Goal: Task Accomplishment & Management: Use online tool/utility

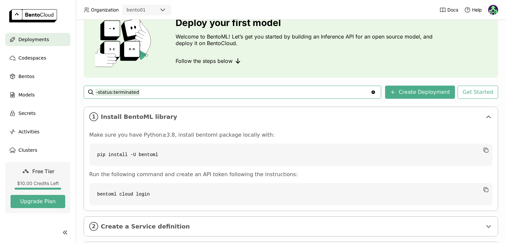
scroll to position [69, 0]
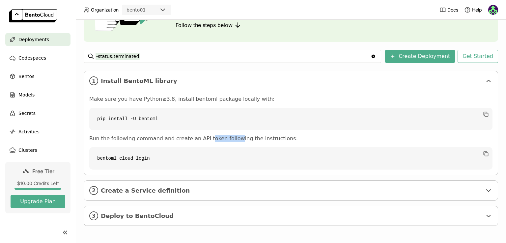
drag, startPoint x: 200, startPoint y: 140, endPoint x: 237, endPoint y: 137, distance: 36.6
click at [227, 138] on p "Run the following command and create an API token following the instructions:" at bounding box center [290, 138] width 403 height 7
click at [212, 191] on span "Create a Service definition" at bounding box center [291, 190] width 381 height 7
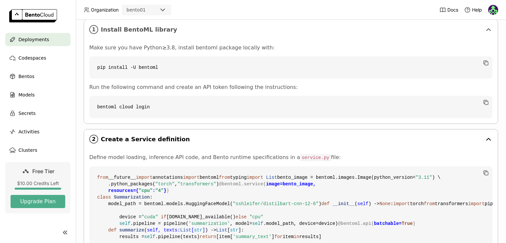
scroll to position [168, 0]
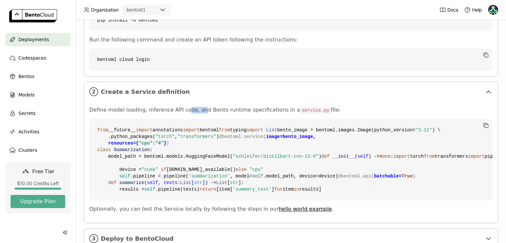
drag, startPoint x: 194, startPoint y: 112, endPoint x: 198, endPoint y: 112, distance: 4.0
click at [196, 112] on p "Define model loading, inference API code, and Bento runtime specifications in a…" at bounding box center [290, 110] width 403 height 7
drag, startPoint x: 243, startPoint y: 109, endPoint x: 269, endPoint y: 111, distance: 26.1
click at [265, 111] on p "Define model loading, inference API code, and Bento runtime specifications in a…" at bounding box center [290, 110] width 403 height 7
drag, startPoint x: 288, startPoint y: 111, endPoint x: 312, endPoint y: 114, distance: 23.9
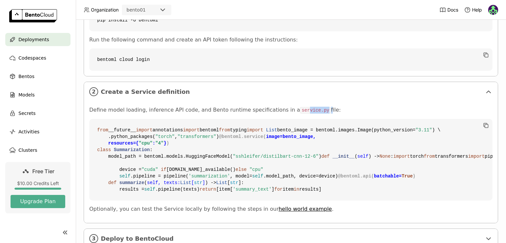
click at [306, 112] on p "Define model loading, inference API code, and Bento runtime specifications in a…" at bounding box center [290, 110] width 403 height 7
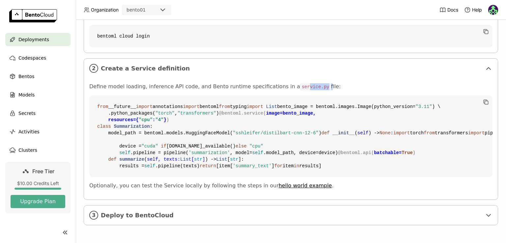
scroll to position [310, 0]
click at [189, 206] on div "3 Deploy to BentoCloud" at bounding box center [291, 214] width 414 height 19
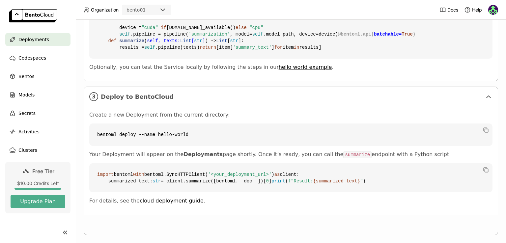
scroll to position [438, 0]
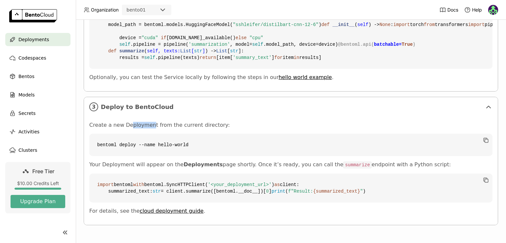
drag, startPoint x: 127, startPoint y: 107, endPoint x: 147, endPoint y: 107, distance: 19.8
click at [147, 122] on p "Create a new Deployment from the current directory:" at bounding box center [290, 125] width 403 height 7
drag, startPoint x: 171, startPoint y: 108, endPoint x: 180, endPoint y: 108, distance: 9.2
click at [180, 122] on p "Create a new Deployment from the current directory:" at bounding box center [290, 125] width 403 height 7
drag, startPoint x: 130, startPoint y: 123, endPoint x: 151, endPoint y: 125, distance: 21.5
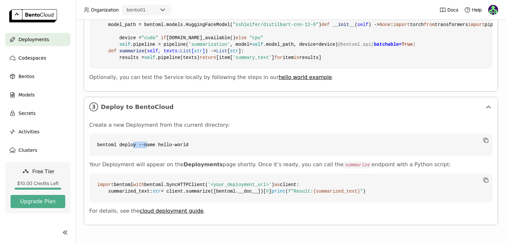
click at [147, 134] on code "bentoml deploy --name hello-world" at bounding box center [290, 145] width 403 height 22
drag, startPoint x: 169, startPoint y: 125, endPoint x: 176, endPoint y: 125, distance: 6.3
click at [176, 134] on code "bentoml deploy --name hello-world" at bounding box center [290, 145] width 403 height 22
drag, startPoint x: 155, startPoint y: 141, endPoint x: 175, endPoint y: 141, distance: 20.4
click at [172, 139] on div "Create a new Deployment from the current directory: bentoml deploy --name hello…" at bounding box center [290, 168] width 403 height 93
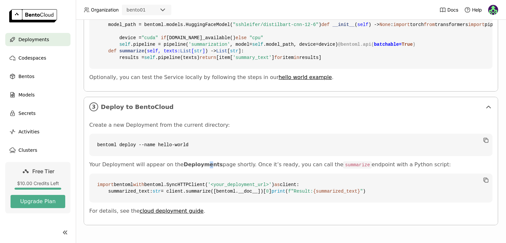
drag, startPoint x: 201, startPoint y: 142, endPoint x: 229, endPoint y: 143, distance: 27.4
click at [209, 161] on p "Your Deployment will appear on the Deployments page shortly. Once it’s ready, y…" at bounding box center [290, 164] width 403 height 7
drag, startPoint x: 253, startPoint y: 145, endPoint x: 257, endPoint y: 145, distance: 3.6
click at [255, 161] on p "Your Deployment will appear on the Deployments page shortly. Once it’s ready, y…" at bounding box center [290, 164] width 403 height 7
drag, startPoint x: 283, startPoint y: 144, endPoint x: 300, endPoint y: 144, distance: 16.5
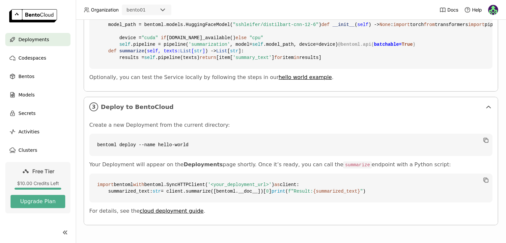
click at [291, 161] on p "Your Deployment will appear on the Deployments page shortly. Once it’s ready, y…" at bounding box center [290, 164] width 403 height 7
drag, startPoint x: 323, startPoint y: 143, endPoint x: 334, endPoint y: 144, distance: 10.9
click at [343, 162] on code "summarize" at bounding box center [357, 165] width 28 height 7
drag, startPoint x: 370, startPoint y: 139, endPoint x: 396, endPoint y: 142, distance: 26.5
click at [396, 142] on div "Create a new Deployment from the current directory: bentoml deploy --name hello…" at bounding box center [290, 168] width 403 height 93
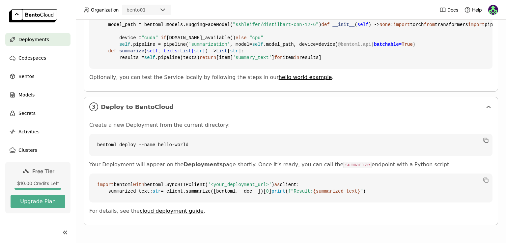
drag, startPoint x: 412, startPoint y: 144, endPoint x: 416, endPoint y: 146, distance: 4.3
click at [413, 161] on p "Your Deployment will appear on the Deployments page shortly. Once it’s ready, y…" at bounding box center [290, 164] width 403 height 7
drag, startPoint x: 358, startPoint y: 148, endPoint x: 374, endPoint y: 146, distance: 15.9
click at [373, 161] on p "Your Deployment will appear on the Deployments page shortly. Once it’s ready, y…" at bounding box center [290, 164] width 403 height 7
drag, startPoint x: 390, startPoint y: 144, endPoint x: 398, endPoint y: 145, distance: 7.9
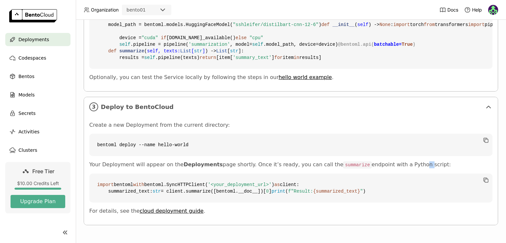
click at [398, 161] on p "Your Deployment will appear on the Deployments page shortly. Once it’s ready, y…" at bounding box center [290, 164] width 403 height 7
drag, startPoint x: 157, startPoint y: 179, endPoint x: 180, endPoint y: 178, distance: 22.7
click at [179, 178] on code "import bentoml with bentoml.SyncHTTPClient( '<your_deployment_url>' ) as client…" at bounding box center [290, 188] width 403 height 29
drag, startPoint x: 230, startPoint y: 178, endPoint x: 252, endPoint y: 178, distance: 21.4
click at [252, 178] on code "import bentoml with bentoml.SyncHTTPClient( '<your_deployment_url>' ) as client…" at bounding box center [290, 188] width 403 height 29
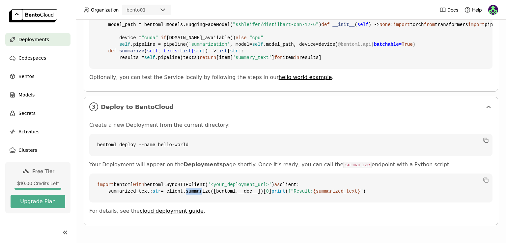
drag, startPoint x: 185, startPoint y: 186, endPoint x: 207, endPoint y: 181, distance: 22.2
click at [205, 181] on code "import bentoml with bentoml.SyncHTTPClient( '<your_deployment_url>' ) as client…" at bounding box center [290, 188] width 403 height 29
drag, startPoint x: 256, startPoint y: 185, endPoint x: 272, endPoint y: 185, distance: 16.8
click at [273, 185] on code "import bentoml with bentoml.SyncHTTPClient( '<your_deployment_url>' ) as client…" at bounding box center [290, 188] width 403 height 29
drag, startPoint x: 155, startPoint y: 189, endPoint x: 165, endPoint y: 189, distance: 9.2
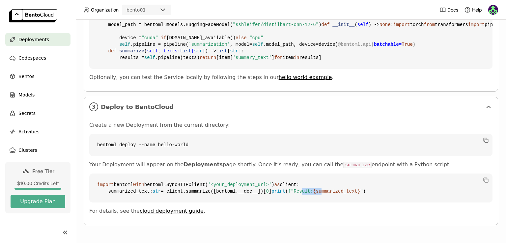
click at [288, 189] on span "f"Result: {summarized_text} "" at bounding box center [325, 191] width 75 height 5
click at [237, 185] on code "import bentoml with bentoml.SyncHTTPClient( '<your_deployment_url>' ) as client…" at bounding box center [290, 188] width 403 height 29
click at [263, 134] on code "bentoml deploy --name hello-world" at bounding box center [290, 145] width 403 height 22
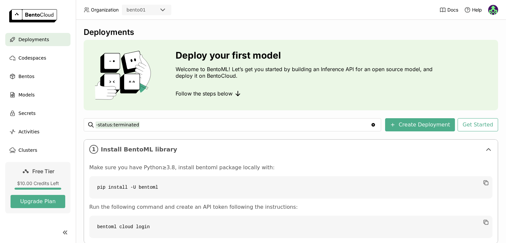
scroll to position [0, 0]
click at [29, 79] on span "Bentos" at bounding box center [26, 76] width 16 height 8
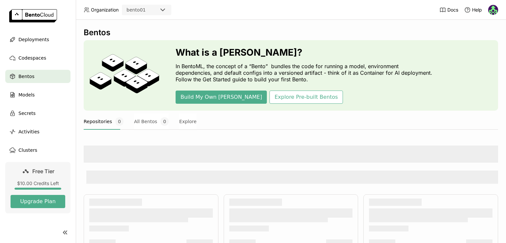
scroll to position [66, 0]
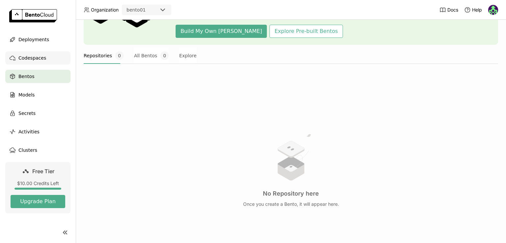
click at [20, 56] on span "Codespaces" at bounding box center [32, 58] width 28 height 8
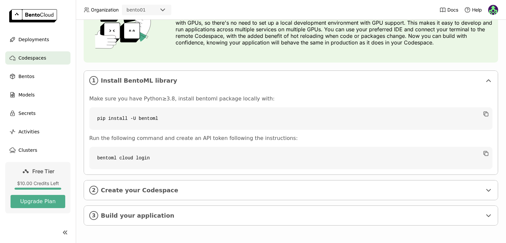
scroll to position [22, 0]
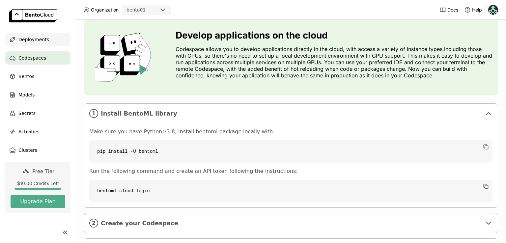
click at [22, 44] on div "Deployments" at bounding box center [37, 39] width 65 height 13
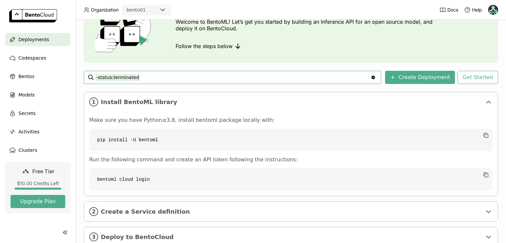
scroll to position [69, 0]
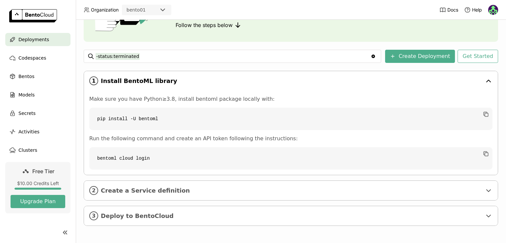
click at [373, 89] on div "1 Install BentoML library" at bounding box center [291, 80] width 414 height 19
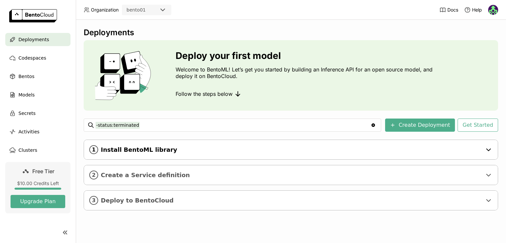
scroll to position [0, 0]
click at [224, 154] on div "1 Install BentoML library" at bounding box center [291, 149] width 414 height 19
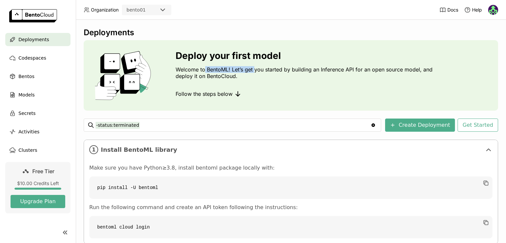
drag, startPoint x: 205, startPoint y: 70, endPoint x: 255, endPoint y: 69, distance: 49.1
click at [255, 69] on p "Welcome to BentoML! Let’s get you started by building an Inference API for an o…" at bounding box center [306, 72] width 260 height 13
drag, startPoint x: 312, startPoint y: 70, endPoint x: 332, endPoint y: 70, distance: 20.4
click at [323, 70] on p "Welcome to BentoML! Let’s get you started by building an Inference API for an o…" at bounding box center [306, 72] width 260 height 13
drag, startPoint x: 384, startPoint y: 72, endPoint x: 390, endPoint y: 71, distance: 5.6
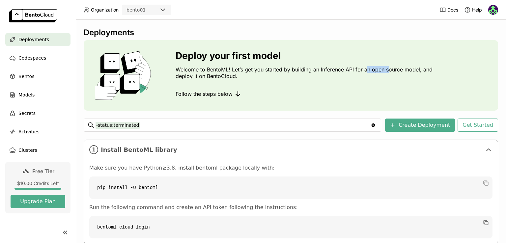
click at [390, 71] on p "Welcome to BentoML! Let’s get you started by building an Inference API for an o…" at bounding box center [306, 72] width 260 height 13
drag, startPoint x: 207, startPoint y: 75, endPoint x: 326, endPoint y: 47, distance: 122.8
click at [326, 47] on div "Deploy your first model Welcome to BentoML! Let’s get you started by building a…" at bounding box center [291, 75] width 414 height 70
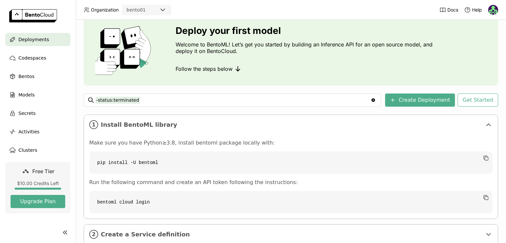
scroll to position [69, 0]
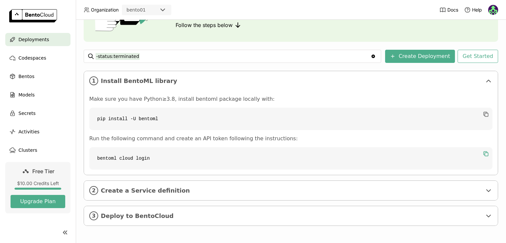
click at [483, 154] on icon "button" at bounding box center [484, 152] width 3 height 3
click at [173, 190] on span "Create a Service definition" at bounding box center [291, 190] width 381 height 7
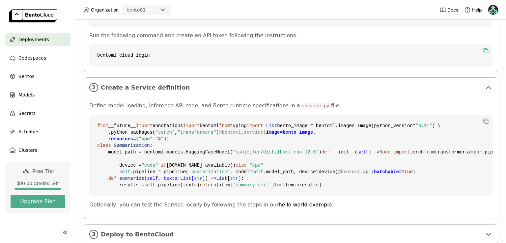
scroll to position [168, 0]
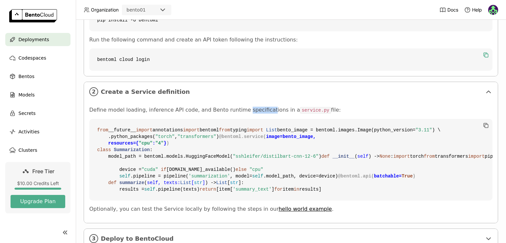
drag, startPoint x: 234, startPoint y: 109, endPoint x: 254, endPoint y: 111, distance: 20.2
click at [254, 111] on p "Define model loading, inference API code, and Bento runtime specifications in a…" at bounding box center [290, 110] width 403 height 7
drag, startPoint x: 262, startPoint y: 110, endPoint x: 273, endPoint y: 111, distance: 10.6
click at [273, 111] on p "Define model loading, inference API code, and Bento runtime specifications in a…" at bounding box center [290, 110] width 403 height 7
drag, startPoint x: 289, startPoint y: 111, endPoint x: 301, endPoint y: 111, distance: 11.9
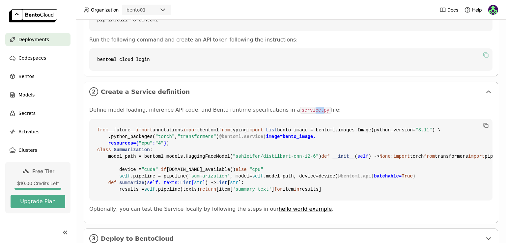
click at [301, 111] on code "service.py" at bounding box center [315, 110] width 31 height 7
drag, startPoint x: 309, startPoint y: 110, endPoint x: 227, endPoint y: 97, distance: 83.0
click at [227, 97] on div "2 Create a Service definition" at bounding box center [291, 91] width 414 height 19
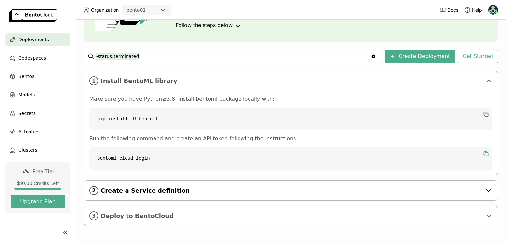
click at [164, 189] on span "Create a Service definition" at bounding box center [291, 190] width 381 height 7
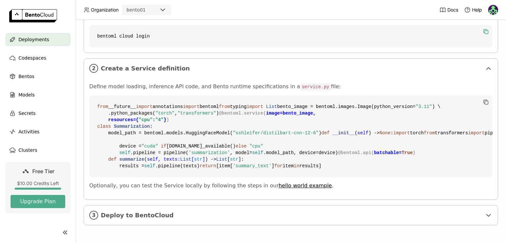
scroll to position [310, 0]
click at [146, 208] on div "3 Deploy to BentoCloud" at bounding box center [291, 214] width 414 height 19
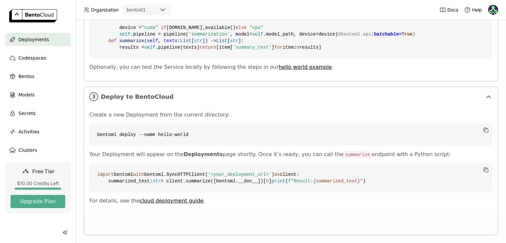
scroll to position [438, 0]
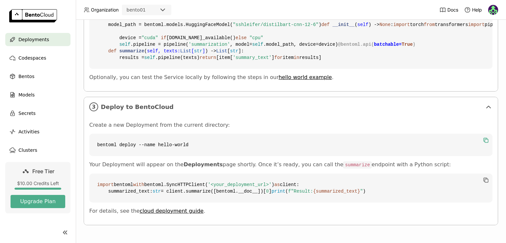
click at [482, 137] on icon "button" at bounding box center [485, 140] width 7 height 7
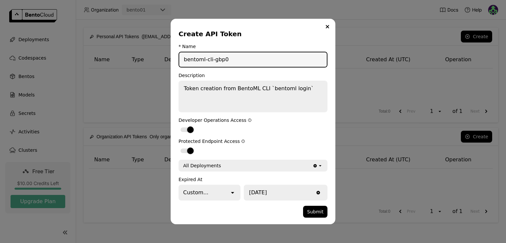
click at [299, 90] on textarea "Token creation from BentoML CLI `bentoml login`" at bounding box center [253, 96] width 148 height 30
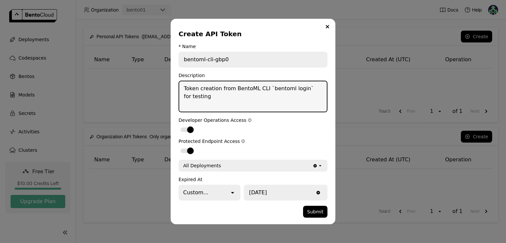
type textarea "Token creation from BentoML CLI `bentoml login` for testing"
click at [248, 167] on div "All Deployments" at bounding box center [245, 165] width 133 height 11
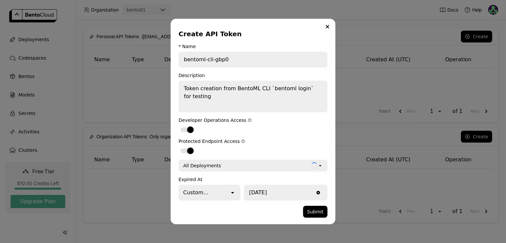
click at [248, 167] on div "All Deployments" at bounding box center [245, 165] width 132 height 11
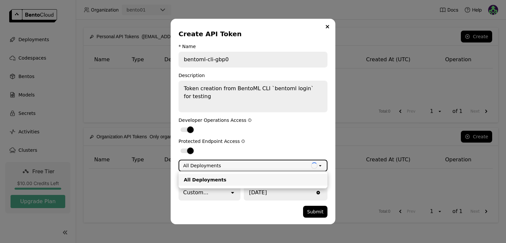
click at [265, 147] on label "dialog" at bounding box center [252, 151] width 149 height 8
click at [178, 147] on input "dialog" at bounding box center [178, 147] width 0 height 0
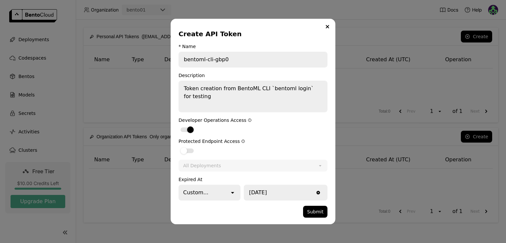
drag, startPoint x: 225, startPoint y: 193, endPoint x: 196, endPoint y: 152, distance: 50.4
click at [197, 152] on label "dialog" at bounding box center [252, 151] width 149 height 8
click at [178, 147] on input "dialog" at bounding box center [178, 147] width 0 height 0
click at [249, 164] on div "All Deployments" at bounding box center [245, 165] width 133 height 11
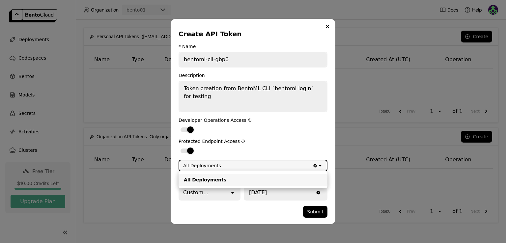
click at [273, 138] on form "* Name bentoml-cli-gbp0 Description Token creation from BentoML CLI `bentoml lo…" at bounding box center [252, 131] width 149 height 174
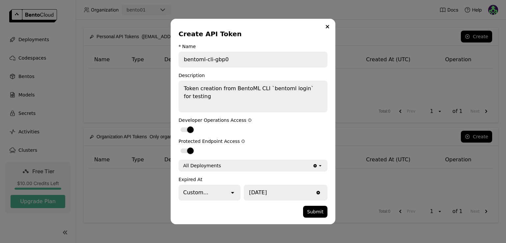
click at [207, 192] on div "Custom..." at bounding box center [204, 192] width 50 height 14
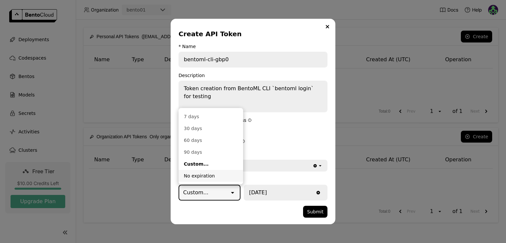
click at [199, 175] on div "No expiration" at bounding box center [211, 176] width 54 height 7
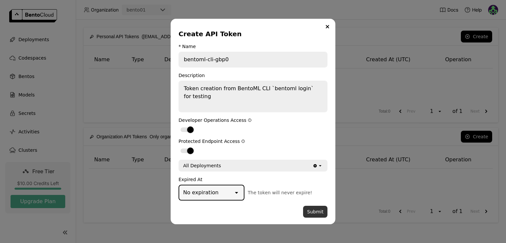
click at [313, 212] on button "Submit" at bounding box center [315, 212] width 24 height 12
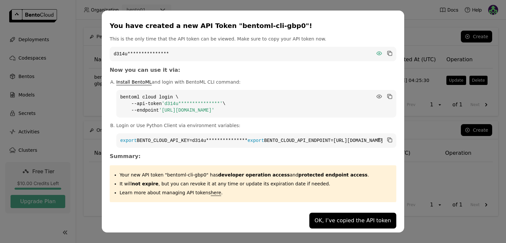
click at [377, 52] on icon "dialog" at bounding box center [379, 53] width 5 height 3
click at [389, 52] on icon "dialog" at bounding box center [390, 53] width 3 height 3
click at [377, 138] on icon "dialog" at bounding box center [379, 139] width 5 height 3
click at [389, 139] on icon "dialog" at bounding box center [390, 140] width 3 height 3
click at [386, 94] on icon "dialog" at bounding box center [389, 96] width 7 height 7
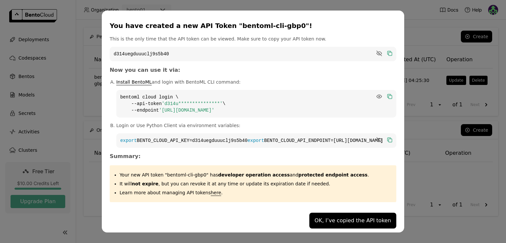
drag, startPoint x: 136, startPoint y: 20, endPoint x: 316, endPoint y: 19, distance: 179.8
click at [316, 21] on div "You have created a new API Token "bentoml-cli-gbp0"!" at bounding box center [252, 25] width 284 height 9
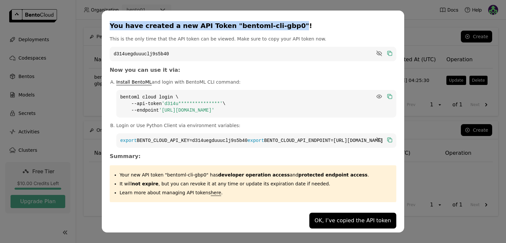
drag, startPoint x: 306, startPoint y: 22, endPoint x: 131, endPoint y: 25, distance: 174.9
click at [131, 25] on div "**********" at bounding box center [253, 122] width 302 height 222
copy div "You have created a new API Token "bentoml-cli-gbp0""
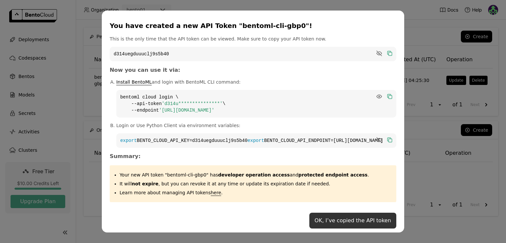
click at [335, 222] on button "OK, I’ve copied the API token" at bounding box center [352, 221] width 87 height 16
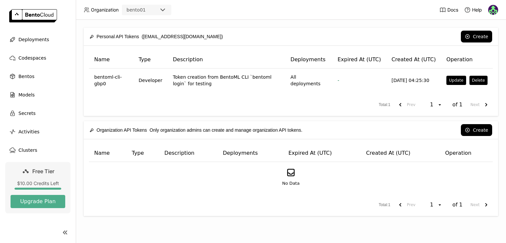
scroll to position [1, 0]
click at [39, 199] on button "Upgrade Plan" at bounding box center [38, 200] width 55 height 13
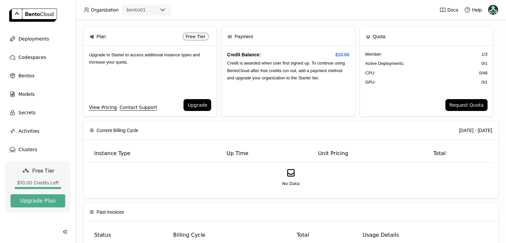
drag, startPoint x: 179, startPoint y: 106, endPoint x: 173, endPoint y: 97, distance: 10.3
click at [173, 97] on div "Upgrade to Starter to access additional instance types and increase your quota." at bounding box center [150, 72] width 133 height 53
click at [198, 106] on button "Upgrade" at bounding box center [197, 105] width 28 height 12
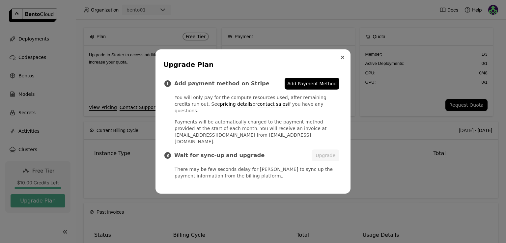
click at [342, 59] on icon "Close" at bounding box center [342, 57] width 3 height 3
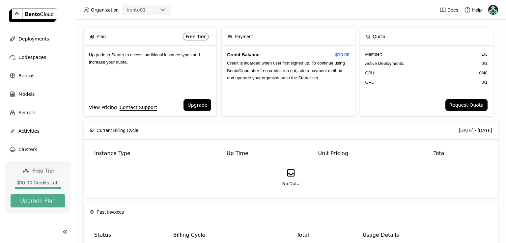
click at [97, 107] on link "View Pricing" at bounding box center [103, 107] width 28 height 7
click at [36, 37] on span "Deployments" at bounding box center [33, 39] width 31 height 8
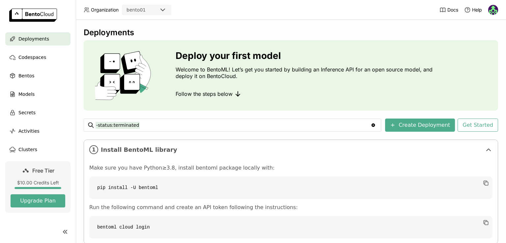
drag, startPoint x: 477, startPoint y: 10, endPoint x: 341, endPoint y: 2, distance: 135.2
click at [340, 1] on header "Organization bento01 Docs Help" at bounding box center [253, 10] width 506 height 20
click at [467, 8] on icon at bounding box center [467, 10] width 7 height 7
click at [401, 17] on header "Organization bento01 Docs Help" at bounding box center [253, 10] width 506 height 20
click at [493, 10] on img at bounding box center [493, 10] width 10 height 10
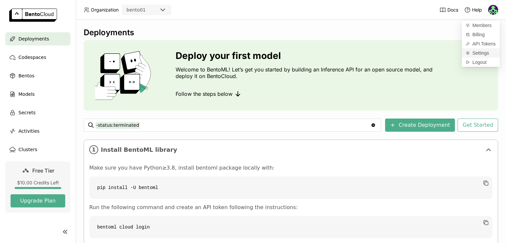
click at [481, 51] on span "Settings" at bounding box center [480, 53] width 17 height 6
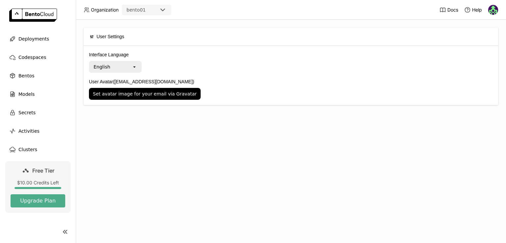
click at [296, 135] on div "User Settings Interface Language English open User Avatar (marshal.25ec@licet.a…" at bounding box center [291, 131] width 430 height 223
drag, startPoint x: 33, startPoint y: 36, endPoint x: 22, endPoint y: 39, distance: 10.7
click at [22, 39] on span "Deployments" at bounding box center [33, 39] width 31 height 8
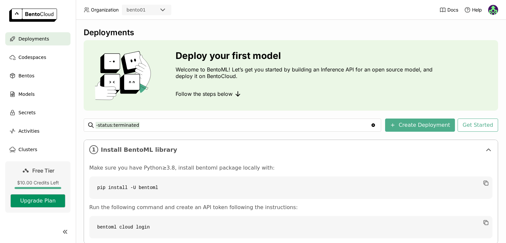
click at [37, 199] on button "Upgrade Plan" at bounding box center [38, 200] width 55 height 13
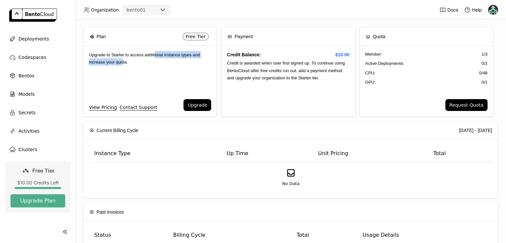
drag, startPoint x: 155, startPoint y: 55, endPoint x: 122, endPoint y: 61, distance: 33.8
click at [122, 61] on span "Upgrade to Starter to access additional instance types and increase your quota." at bounding box center [144, 58] width 111 height 12
click at [152, 64] on div "Upgrade to Starter to access additional instance types and increase your quota." at bounding box center [150, 72] width 133 height 53
click at [199, 105] on button "Upgrade" at bounding box center [197, 105] width 28 height 12
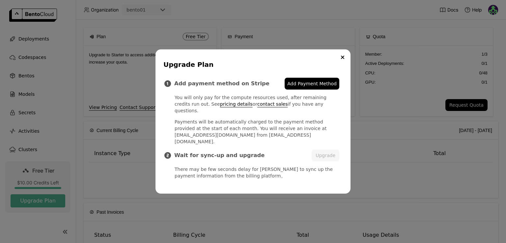
click at [300, 87] on span "Add Payment Method" at bounding box center [311, 83] width 49 height 7
drag, startPoint x: 342, startPoint y: 66, endPoint x: 341, endPoint y: 62, distance: 3.5
click at [341, 59] on icon "Close" at bounding box center [342, 57] width 3 height 3
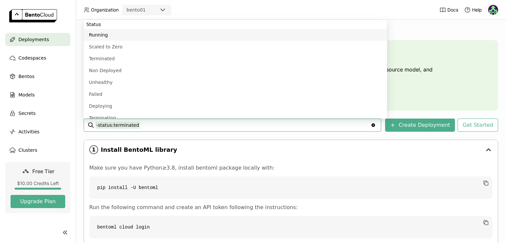
click at [264, 140] on div "1 Install BentoML library" at bounding box center [291, 149] width 414 height 19
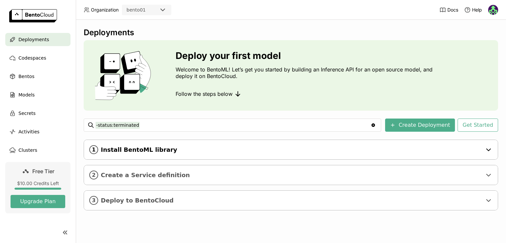
click at [259, 151] on span "Install BentoML library" at bounding box center [291, 149] width 381 height 7
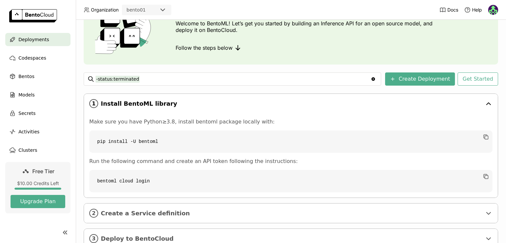
scroll to position [69, 0]
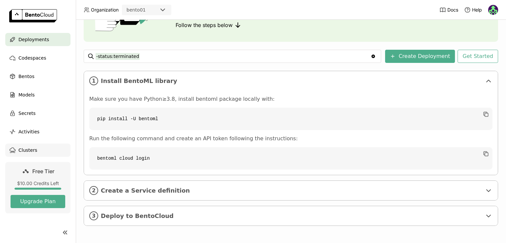
click at [24, 150] on span "Clusters" at bounding box center [27, 150] width 19 height 8
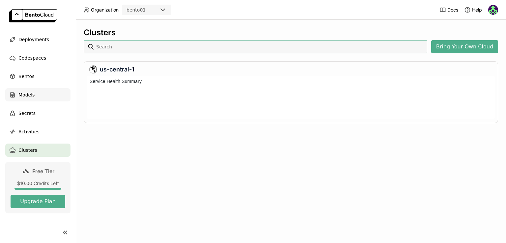
scroll to position [40, 405]
drag, startPoint x: 33, startPoint y: 96, endPoint x: 29, endPoint y: 94, distance: 4.9
click at [29, 94] on span "Models" at bounding box center [26, 95] width 16 height 8
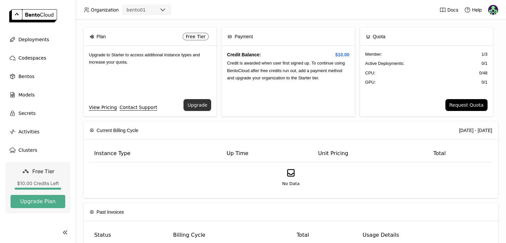
click at [197, 107] on button "Upgrade" at bounding box center [197, 105] width 28 height 12
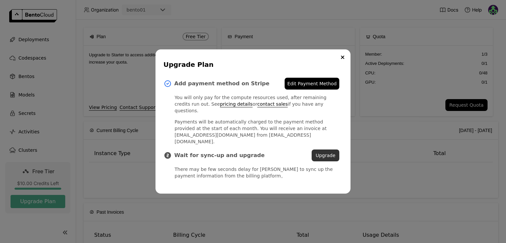
click at [321, 150] on button "Upgrade" at bounding box center [326, 156] width 28 height 12
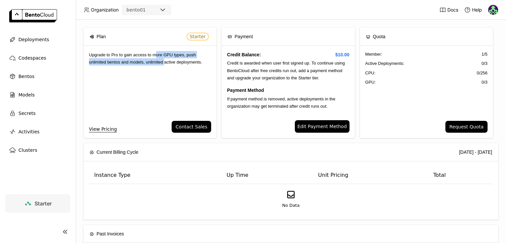
drag, startPoint x: 154, startPoint y: 55, endPoint x: 166, endPoint y: 69, distance: 18.0
click at [166, 69] on div "Upgrade to Pro to gain access to more GPU types, push unlimited bentos and mode…" at bounding box center [150, 83] width 133 height 75
click at [175, 73] on div "Upgrade to Pro to gain access to more GPU types, push unlimited bentos and mode…" at bounding box center [150, 83] width 133 height 75
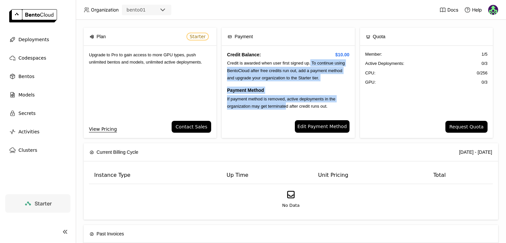
drag, startPoint x: 308, startPoint y: 64, endPoint x: 286, endPoint y: 103, distance: 44.6
click at [286, 103] on div "Credit Balance: $10.00 Credit is awarded when user first signed up. To continue…" at bounding box center [288, 83] width 133 height 74
drag, startPoint x: 271, startPoint y: 62, endPoint x: 281, endPoint y: 105, distance: 43.8
click at [281, 105] on div "Credit Balance: $10.00 Credit is awarded when user first signed up. To continue…" at bounding box center [288, 83] width 133 height 74
click at [282, 68] on span "Credit is awarded when user first signed up. To continue using BentoCloud after…" at bounding box center [286, 71] width 118 height 20
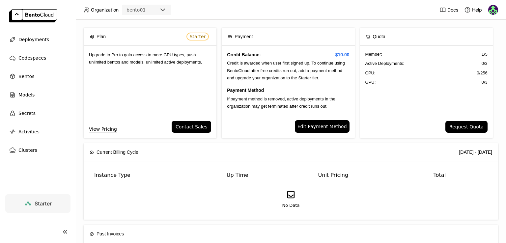
click at [279, 62] on span "Credit is awarded when user first signed up. To continue using BentoCloud after…" at bounding box center [286, 71] width 118 height 20
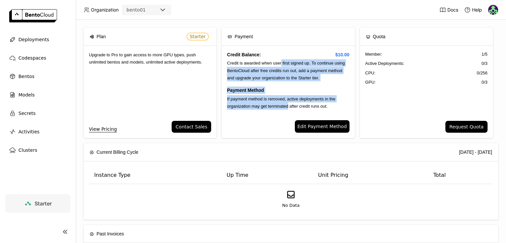
drag, startPoint x: 279, startPoint y: 62, endPoint x: 277, endPoint y: 104, distance: 42.5
click at [277, 104] on div "Credit Balance: $10.00 Credit is awarded when user first signed up. To continue…" at bounding box center [288, 83] width 133 height 74
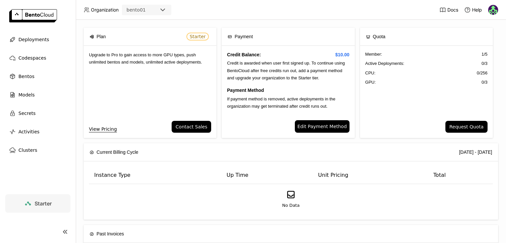
click at [288, 103] on span "If payment method is removed, active deployments in the organization may get te…" at bounding box center [281, 102] width 108 height 12
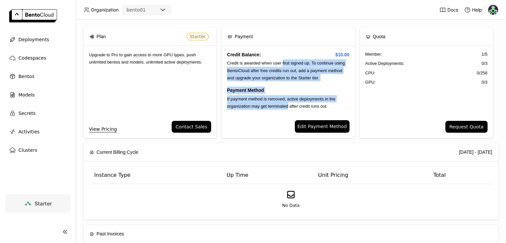
drag, startPoint x: 287, startPoint y: 106, endPoint x: 280, endPoint y: 60, distance: 46.6
click at [280, 60] on div "Credit Balance: $10.00 Credit is awarded when user first signed up. To continue…" at bounding box center [288, 83] width 133 height 74
click at [288, 61] on span "Credit is awarded when user first signed up. To continue using BentoCloud after…" at bounding box center [286, 71] width 118 height 20
drag, startPoint x: 280, startPoint y: 62, endPoint x: 283, endPoint y: 103, distance: 41.3
click at [283, 103] on div "Credit Balance: $10.00 Credit is awarded when user first signed up. To continue…" at bounding box center [288, 83] width 133 height 74
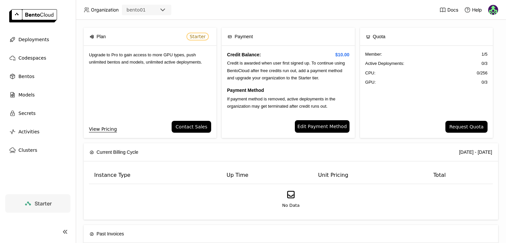
click at [290, 106] on span "If payment method is removed, active deployments in the organization may get te…" at bounding box center [281, 102] width 108 height 12
click at [51, 202] on span "Starter" at bounding box center [43, 203] width 17 height 7
click at [65, 228] on icon at bounding box center [65, 232] width 8 height 8
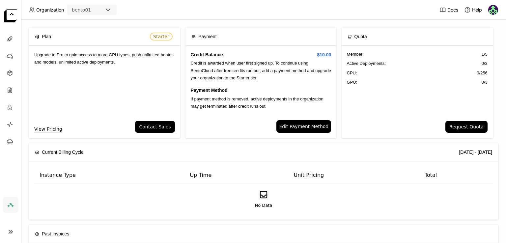
click at [11, 229] on icon at bounding box center [11, 232] width 8 height 8
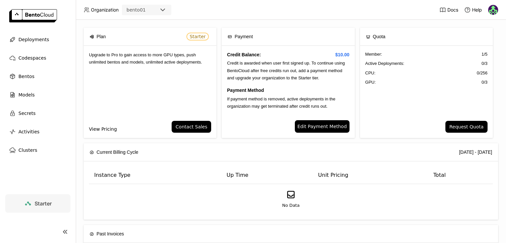
click at [110, 129] on link "View Pricing" at bounding box center [103, 128] width 28 height 7
drag, startPoint x: 276, startPoint y: 100, endPoint x: 281, endPoint y: 107, distance: 9.0
click at [281, 107] on span "If payment method is removed, active deployments in the organization may get te…" at bounding box center [281, 102] width 108 height 12
click at [325, 109] on div "Credit Balance: $10.00 Credit is awarded when user first signed up. To continue…" at bounding box center [288, 83] width 133 height 74
click at [402, 74] on div "CPU: 0 / 256" at bounding box center [426, 73] width 122 height 7
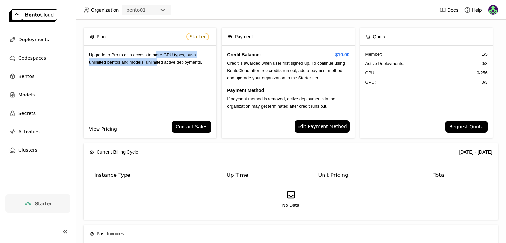
drag, startPoint x: 156, startPoint y: 55, endPoint x: 158, endPoint y: 61, distance: 6.1
click at [158, 61] on span "Upgrade to Pro to gain access to more GPU types, push unlimited bentos and mode…" at bounding box center [145, 58] width 113 height 12
click at [100, 127] on link "View Pricing" at bounding box center [103, 128] width 28 height 7
click at [234, 160] on div "Current Billing Cycle 2025-09-01 - 2025-09-30" at bounding box center [291, 152] width 402 height 18
click at [106, 129] on link "View Pricing" at bounding box center [103, 128] width 28 height 7
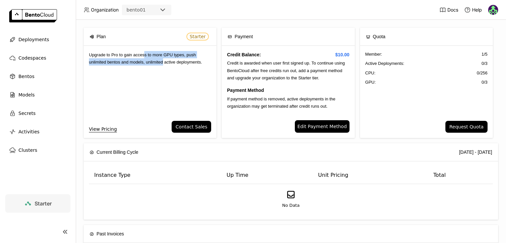
drag, startPoint x: 149, startPoint y: 57, endPoint x: 164, endPoint y: 62, distance: 16.0
click at [164, 62] on span "Upgrade to Pro to gain access to more GPU types, push unlimited bentos and mode…" at bounding box center [145, 58] width 113 height 12
drag, startPoint x: 175, startPoint y: 63, endPoint x: 159, endPoint y: 56, distance: 17.2
click at [159, 56] on span "Upgrade to Pro to gain access to more GPU types, push unlimited bentos and mode…" at bounding box center [145, 58] width 113 height 12
drag, startPoint x: 134, startPoint y: 55, endPoint x: 146, endPoint y: 72, distance: 20.6
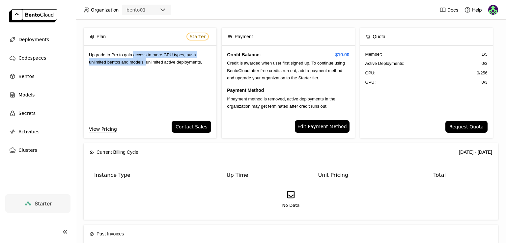
click at [146, 72] on div "Upgrade to Pro to gain access to more GPU types, push unlimited bentos and mode…" at bounding box center [150, 83] width 133 height 75
drag, startPoint x: 171, startPoint y: 64, endPoint x: 150, endPoint y: 57, distance: 22.5
click at [150, 57] on span "Upgrade to Pro to gain access to more GPU types, push unlimited bentos and mode…" at bounding box center [145, 58] width 113 height 12
click at [168, 61] on span "Upgrade to Pro to gain access to more GPU types, push unlimited bentos and mode…" at bounding box center [145, 58] width 113 height 12
drag, startPoint x: 169, startPoint y: 62, endPoint x: 154, endPoint y: 53, distance: 17.0
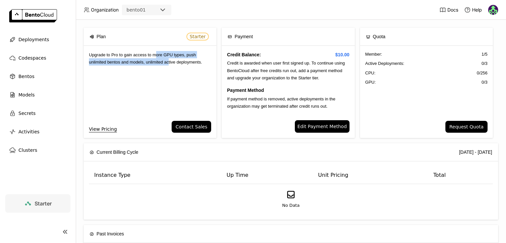
click at [154, 53] on span "Upgrade to Pro to gain access to more GPU types, push unlimited bentos and mode…" at bounding box center [145, 58] width 113 height 12
drag, startPoint x: 152, startPoint y: 54, endPoint x: 164, endPoint y: 64, distance: 14.9
click at [164, 64] on span "Upgrade to Pro to gain access to more GPU types, push unlimited bentos and mode…" at bounding box center [145, 58] width 113 height 12
click at [172, 65] on span "Upgrade to Pro to gain access to more GPU types, push unlimited bentos and mode…" at bounding box center [145, 58] width 113 height 12
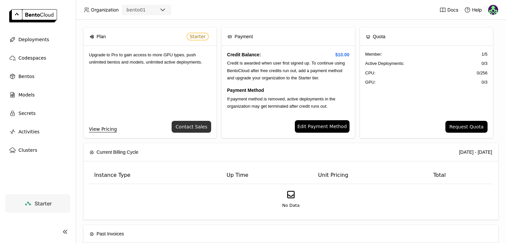
click at [193, 126] on button "Contact Sales" at bounding box center [192, 127] width 40 height 12
click at [100, 132] on link "View Pricing" at bounding box center [103, 128] width 28 height 7
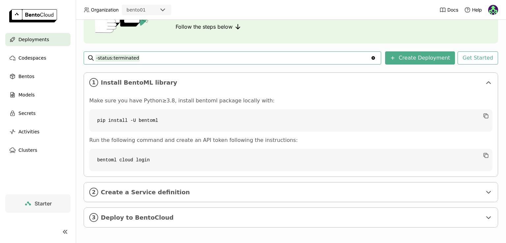
scroll to position [69, 0]
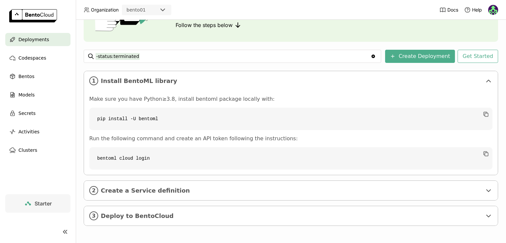
click at [63, 232] on icon at bounding box center [65, 232] width 8 height 8
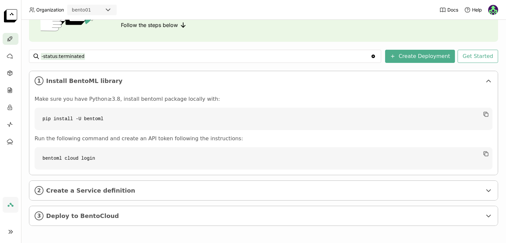
click at [12, 233] on icon at bounding box center [11, 232] width 8 height 8
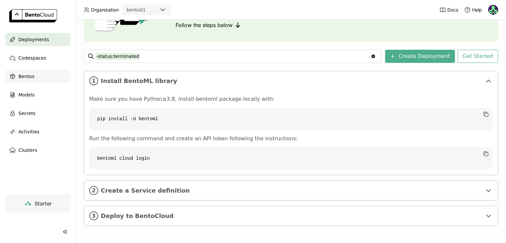
drag, startPoint x: 39, startPoint y: 94, endPoint x: 31, endPoint y: 77, distance: 18.6
drag, startPoint x: 31, startPoint y: 77, endPoint x: 24, endPoint y: 74, distance: 8.0
click at [24, 74] on span "Bentos" at bounding box center [26, 76] width 16 height 8
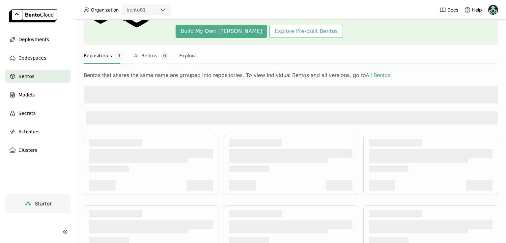
scroll to position [31, 0]
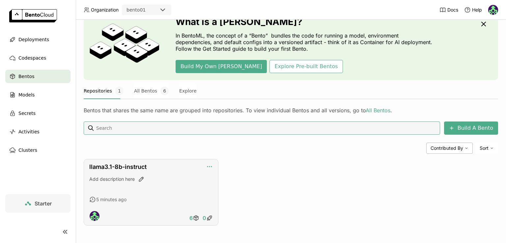
click at [210, 165] on icon "button" at bounding box center [209, 166] width 7 height 7
click at [154, 189] on div "Add description here" at bounding box center [150, 185] width 123 height 18
drag, startPoint x: 410, startPoint y: 145, endPoint x: 418, endPoint y: 167, distance: 23.7
click at [418, 167] on div "llama3.1-8b-instruct Add description here 5 minutes ago 6 0" at bounding box center [291, 192] width 414 height 67
click at [111, 204] on div "llama3.1-8b-instruct Add description here 5 minutes ago 6 0" at bounding box center [151, 192] width 135 height 67
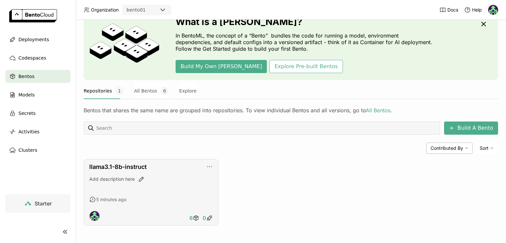
click at [208, 167] on icon "button" at bounding box center [209, 166] width 7 height 7
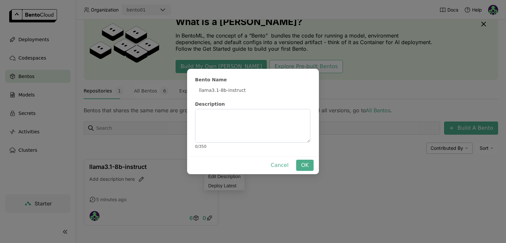
drag, startPoint x: 281, startPoint y: 185, endPoint x: 273, endPoint y: 190, distance: 9.7
click at [273, 190] on div "Bento Name llama3.1-8b-instruct Description 0 / 350 Cancel OK" at bounding box center [253, 121] width 506 height 243
click at [272, 190] on div "Bento Name llama3.1-8b-instruct Description 0 / 350 Cancel OK" at bounding box center [253, 121] width 506 height 243
click at [279, 163] on button "Cancel" at bounding box center [280, 165] width 28 height 11
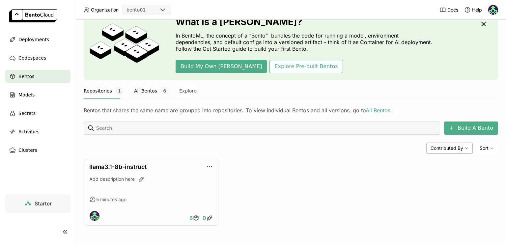
click at [140, 92] on button "All Bentos 6" at bounding box center [151, 91] width 35 height 16
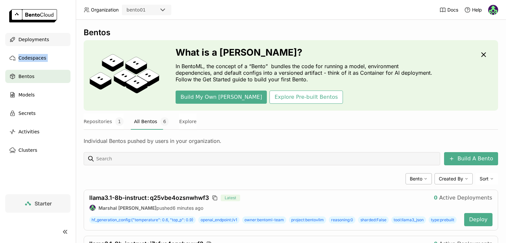
drag, startPoint x: 0, startPoint y: 65, endPoint x: 26, endPoint y: 40, distance: 36.3
click at [26, 40] on span "Deployments" at bounding box center [33, 40] width 31 height 8
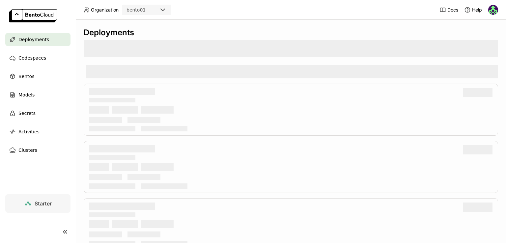
drag, startPoint x: 262, startPoint y: 22, endPoint x: 251, endPoint y: 24, distance: 11.0
click at [251, 24] on div "Deployments" at bounding box center [291, 131] width 430 height 223
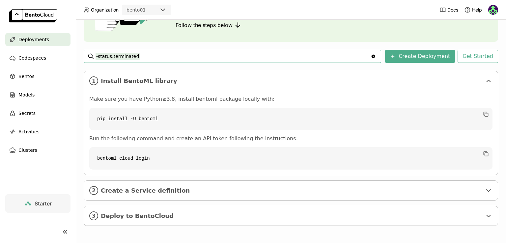
scroll to position [3, 0]
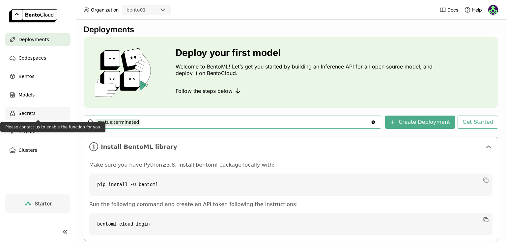
click at [35, 116] on div "Secrets" at bounding box center [37, 113] width 65 height 13
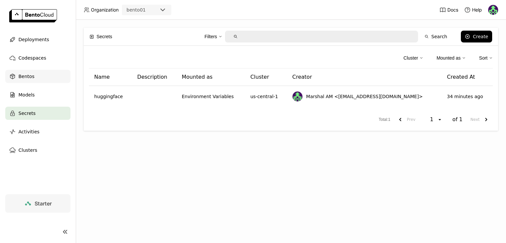
click at [40, 78] on div "Bentos" at bounding box center [37, 76] width 65 height 13
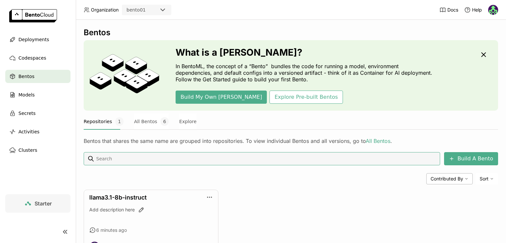
drag, startPoint x: 40, startPoint y: 78, endPoint x: 266, endPoint y: 179, distance: 247.8
click at [266, 179] on div "Contributed By Sort" at bounding box center [291, 178] width 414 height 11
click at [150, 122] on button "All Bentos 6" at bounding box center [151, 121] width 35 height 16
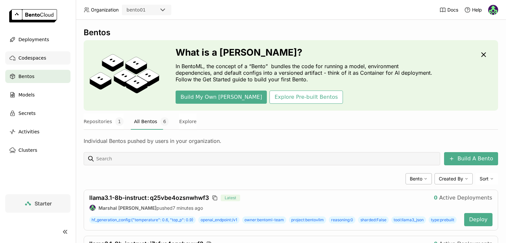
click at [29, 60] on span "Codespaces" at bounding box center [32, 58] width 28 height 8
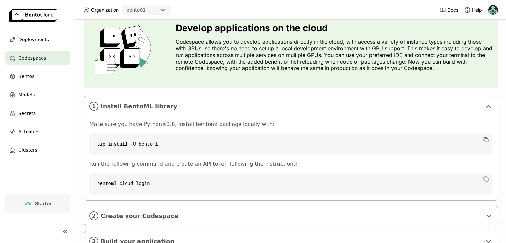
scroll to position [55, 0]
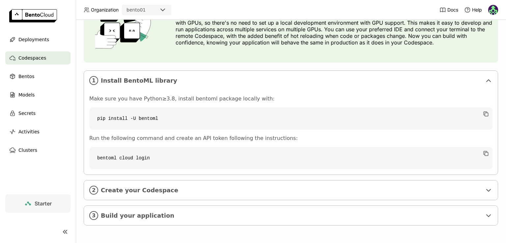
drag, startPoint x: 22, startPoint y: 78, endPoint x: 235, endPoint y: 60, distance: 213.8
click at [235, 60] on div "Develop applications on the cloud Codespace allows you to develop applications …" at bounding box center [291, 24] width 414 height 77
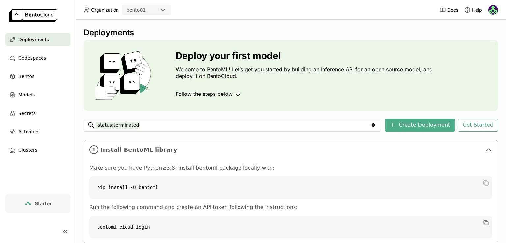
click at [36, 202] on span "Starter" at bounding box center [43, 203] width 17 height 7
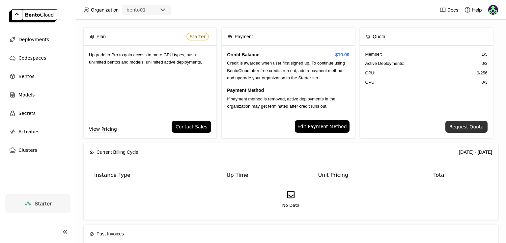
click at [468, 126] on button "Request Quota" at bounding box center [466, 127] width 42 height 12
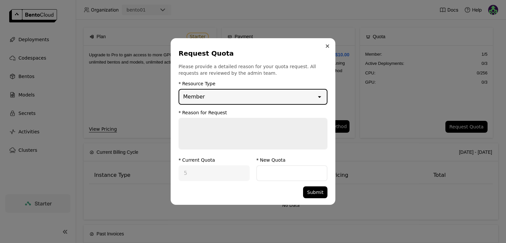
click at [329, 45] on icon "Close" at bounding box center [327, 45] width 3 height 3
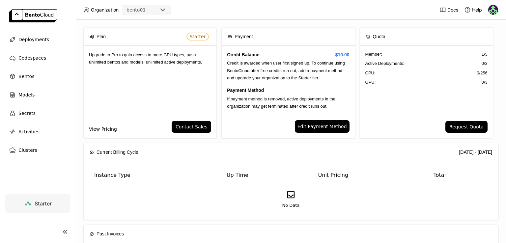
click at [96, 128] on link "View Pricing" at bounding box center [103, 128] width 28 height 7
click at [98, 37] on span "Plan" at bounding box center [100, 36] width 9 height 7
click at [44, 200] on div "Starter" at bounding box center [38, 204] width 28 height 8
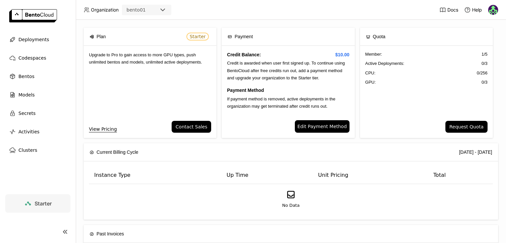
click at [44, 200] on div "Starter" at bounding box center [38, 204] width 28 height 8
click at [33, 203] on div "Starter" at bounding box center [38, 204] width 28 height 8
click at [63, 232] on icon at bounding box center [64, 231] width 2 height 3
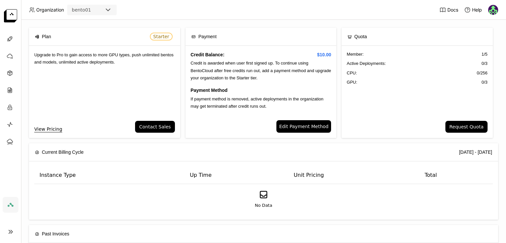
click at [11, 228] on icon at bounding box center [11, 232] width 8 height 8
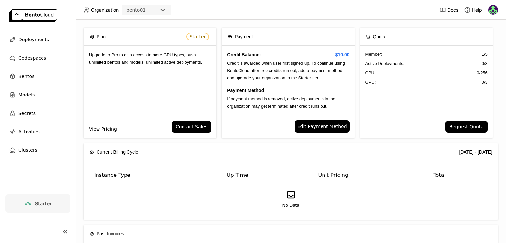
click at [27, 206] on icon at bounding box center [28, 204] width 8 height 8
click at [495, 10] on img at bounding box center [493, 10] width 10 height 10
click at [483, 43] on span "API Tokens" at bounding box center [483, 44] width 23 height 6
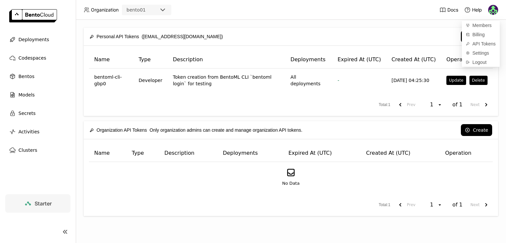
click at [329, 118] on div "Personal API Tokens (marshal.25ec@licet.ac.in) Create Name Type Description Dep…" at bounding box center [291, 131] width 430 height 223
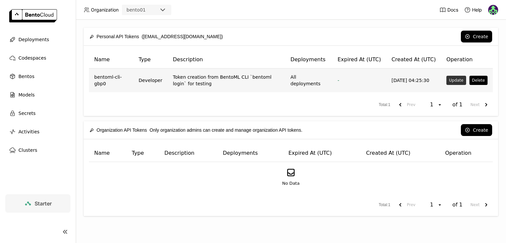
click at [457, 80] on button "Update" at bounding box center [455, 80] width 19 height 9
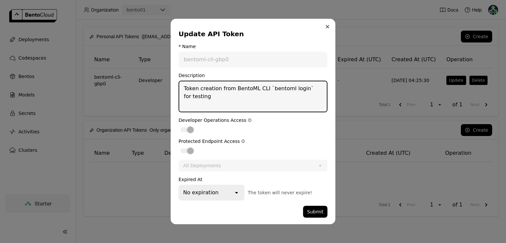
click at [327, 26] on icon "Close" at bounding box center [327, 26] width 3 height 3
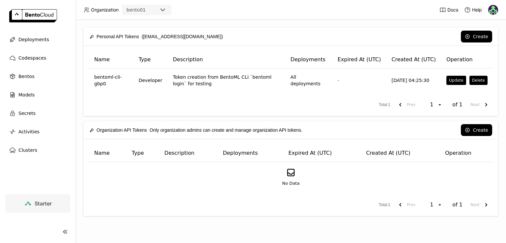
click at [497, 10] on img at bounding box center [493, 10] width 10 height 10
click at [484, 35] on span "Billing" at bounding box center [478, 35] width 12 height 6
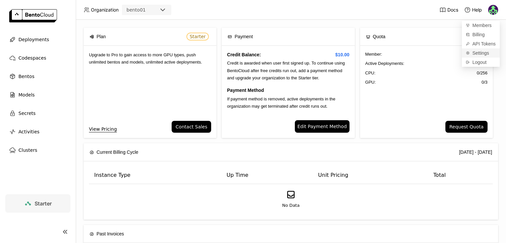
click at [477, 53] on span "Settings" at bounding box center [480, 53] width 17 height 6
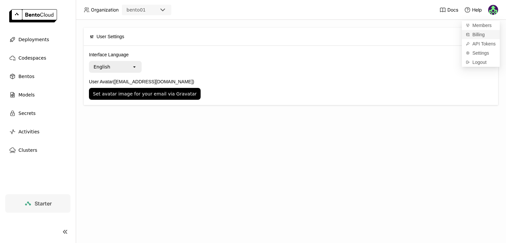
click at [476, 38] on link "Billing" at bounding box center [481, 34] width 38 height 9
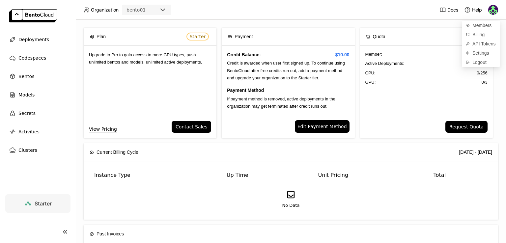
click at [403, 83] on div "GPU: 0 / 3" at bounding box center [426, 82] width 122 height 7
click at [34, 93] on div "Models" at bounding box center [37, 94] width 65 height 13
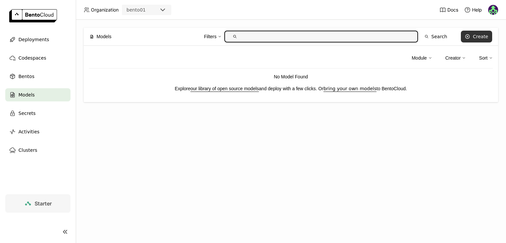
click at [475, 37] on div "Create" at bounding box center [480, 36] width 15 height 5
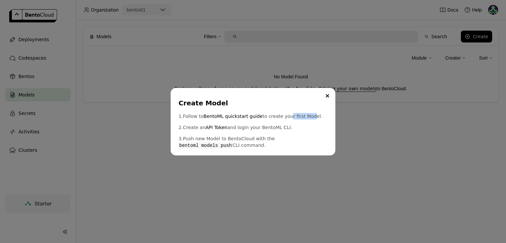
drag, startPoint x: 283, startPoint y: 117, endPoint x: 303, endPoint y: 117, distance: 20.1
click at [303, 117] on p "1. Follow to BentoML quickstart guide to create your first Model." at bounding box center [252, 116] width 149 height 7
click at [282, 126] on p "2. Create an API Token and login your BentoML CLI." at bounding box center [252, 127] width 149 height 7
click at [213, 150] on div "Create Model 1. Follow to BentoML quickstart guide to create your first Model. …" at bounding box center [253, 122] width 165 height 68
click at [233, 174] on div "Create Model 1. Follow to BentoML quickstart guide to create your first Model. …" at bounding box center [253, 121] width 506 height 243
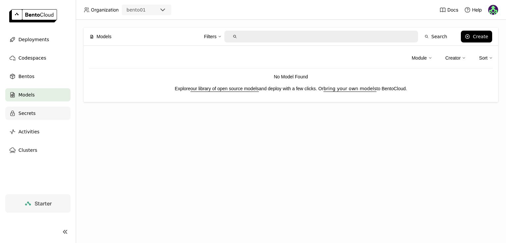
click at [24, 112] on span "Secrets" at bounding box center [26, 113] width 17 height 8
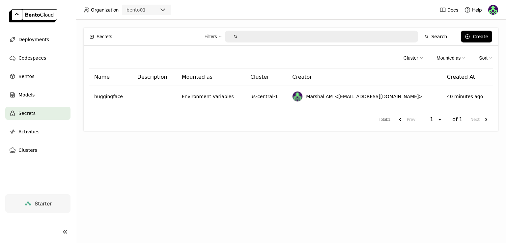
click at [226, 116] on div "Total : 1 Prev 1 open of 1 Next" at bounding box center [291, 120] width 404 height 12
click at [405, 58] on div "Cluster" at bounding box center [410, 57] width 14 height 7
click at [267, 162] on div "Secrets Filters Search Create Cluster us-central-1 Mounted as Sort Name Descrip…" at bounding box center [291, 131] width 430 height 223
click at [32, 136] on div "Activities" at bounding box center [37, 131] width 65 height 13
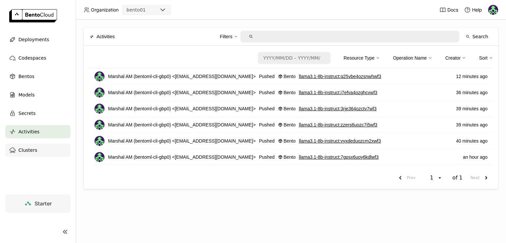
click at [18, 149] on span "Clusters" at bounding box center [27, 150] width 19 height 8
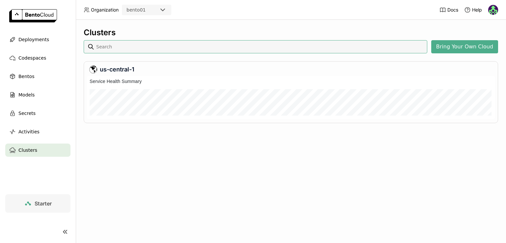
scroll to position [40, 405]
click at [32, 40] on span "Deployments" at bounding box center [33, 40] width 31 height 8
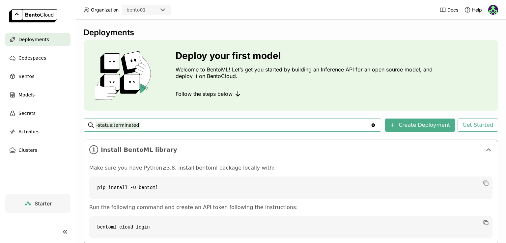
click at [39, 67] on ul "Deployments Codespaces Bentos Models Secrets Activities Clusters" at bounding box center [38, 95] width 76 height 124
click at [43, 63] on div "Codespaces" at bounding box center [37, 57] width 65 height 13
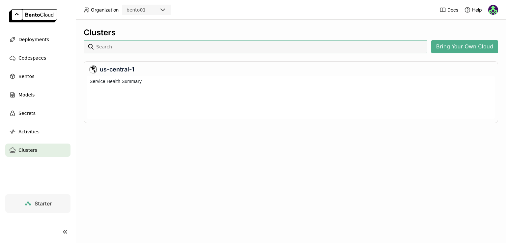
scroll to position [40, 405]
click at [25, 44] on div "Deployments" at bounding box center [37, 39] width 65 height 13
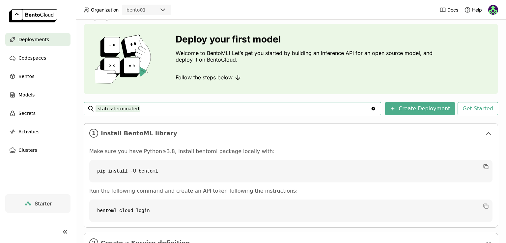
scroll to position [33, 0]
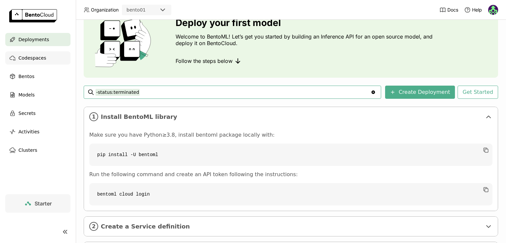
click at [27, 60] on span "Codespaces" at bounding box center [32, 58] width 28 height 8
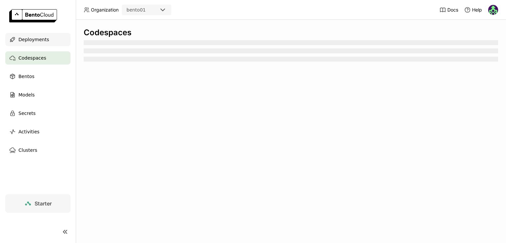
click at [49, 33] on div "Deployments" at bounding box center [37, 39] width 65 height 13
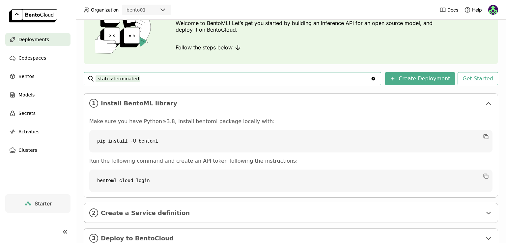
scroll to position [69, 0]
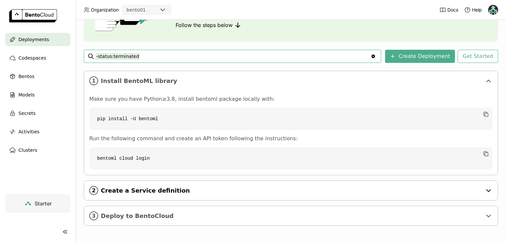
click at [158, 188] on span "Create a Service definition" at bounding box center [291, 190] width 381 height 7
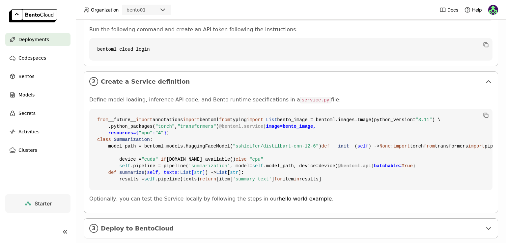
scroll to position [0, 0]
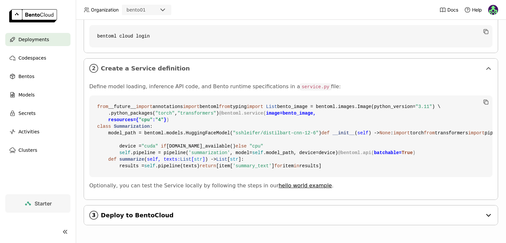
click at [170, 211] on div "3 Deploy to BentoCloud" at bounding box center [291, 214] width 414 height 19
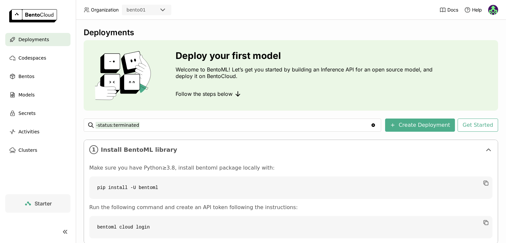
click at [491, 10] on img at bounding box center [493, 10] width 10 height 10
click at [474, 35] on span "Billing" at bounding box center [478, 35] width 12 height 6
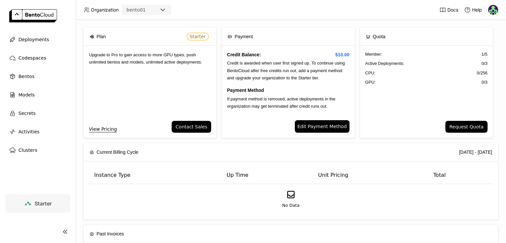
click at [210, 154] on div "[DATE] - [DATE]" at bounding box center [318, 152] width 347 height 7
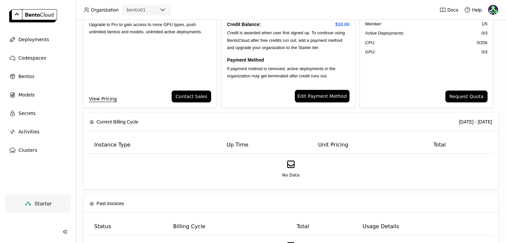
scroll to position [71, 0]
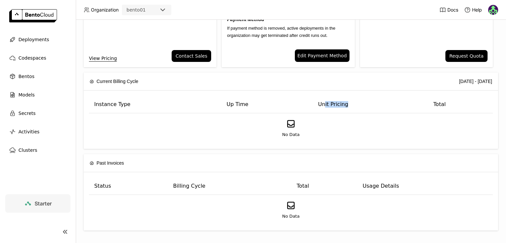
drag, startPoint x: 319, startPoint y: 102, endPoint x: 342, endPoint y: 103, distance: 23.7
click at [342, 103] on th "Unit Pricing" at bounding box center [370, 104] width 115 height 17
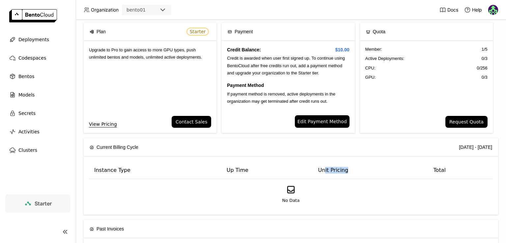
scroll to position [0, 0]
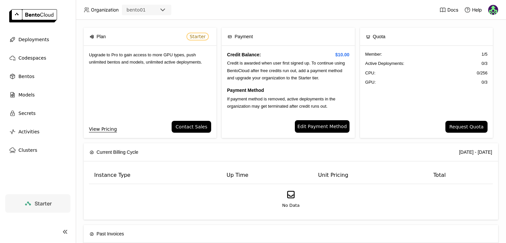
click at [394, 143] on div "Current Billing Cycle [DATE] - [DATE]" at bounding box center [291, 152] width 402 height 18
click at [478, 10] on span "Help" at bounding box center [477, 10] width 10 height 6
click at [458, 31] on link "Slack Community" at bounding box center [461, 32] width 44 height 9
click at [461, 25] on link "Support" at bounding box center [461, 23] width 44 height 9
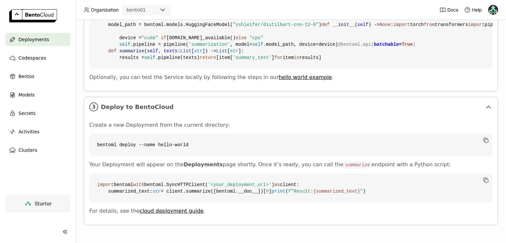
scroll to position [438, 0]
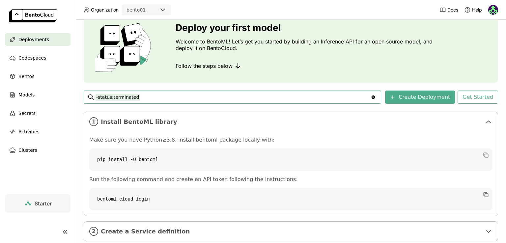
scroll to position [66, 0]
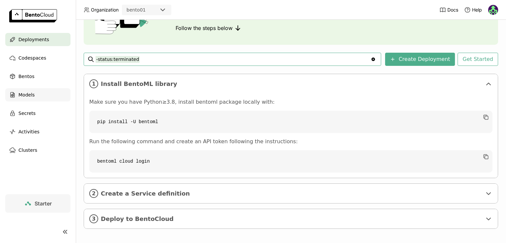
click at [38, 95] on div "Models" at bounding box center [37, 94] width 65 height 13
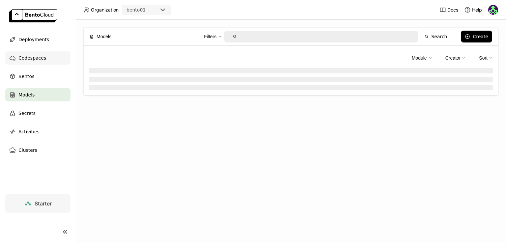
click at [43, 57] on div "Codespaces" at bounding box center [37, 57] width 65 height 13
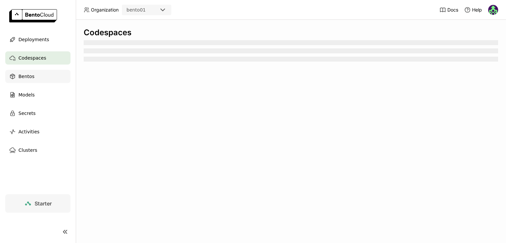
click at [54, 71] on div "Bentos" at bounding box center [37, 76] width 65 height 13
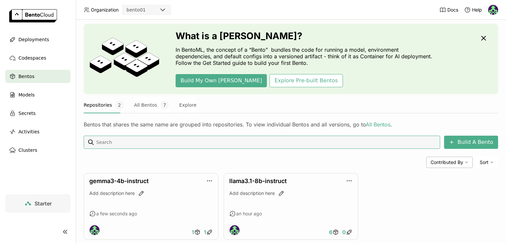
scroll to position [31, 0]
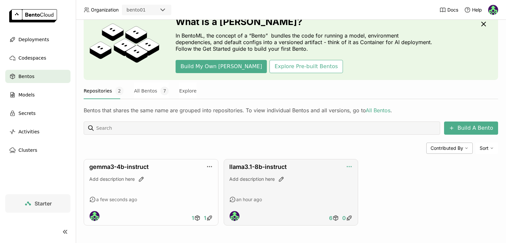
click at [346, 165] on icon "button" at bounding box center [349, 166] width 7 height 7
click at [412, 181] on div "gemma3-4b-instruct Add description here a few seconds ago 1 1 llama3.1-8b-instr…" at bounding box center [291, 192] width 414 height 67
click at [170, 181] on div "Add description here" at bounding box center [150, 179] width 123 height 7
click at [137, 93] on button "All Bentos 7" at bounding box center [151, 91] width 35 height 16
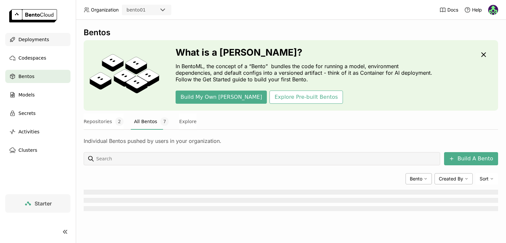
click at [26, 40] on span "Deployments" at bounding box center [33, 40] width 31 height 8
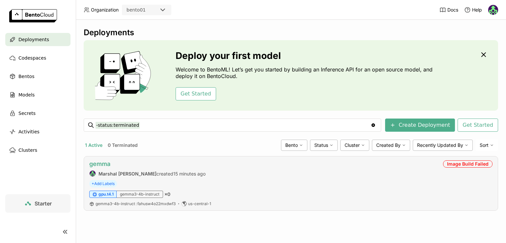
click at [103, 162] on link "gemma" at bounding box center [99, 163] width 21 height 7
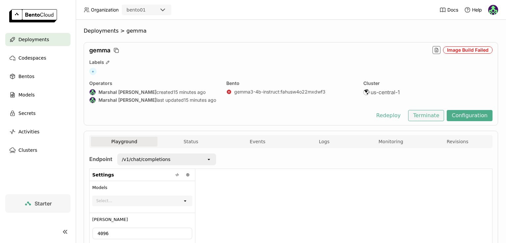
click at [432, 116] on button "Terminate" at bounding box center [426, 115] width 36 height 11
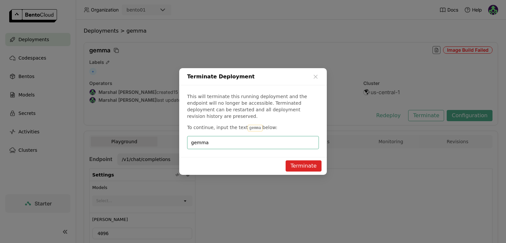
type input "gemma"
click at [314, 161] on button "Terminate" at bounding box center [304, 165] width 36 height 11
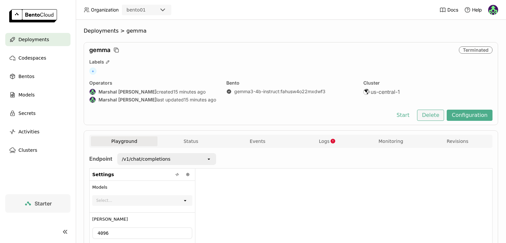
click at [431, 113] on button "Delete" at bounding box center [430, 115] width 27 height 11
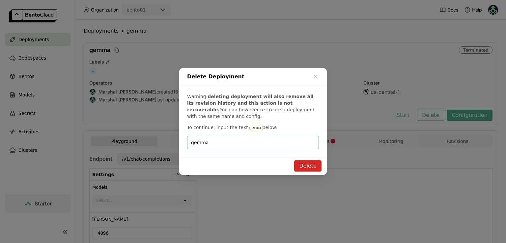
type input "gemma"
click at [299, 168] on button "Delete" at bounding box center [307, 165] width 27 height 11
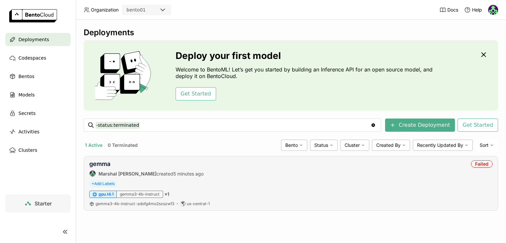
click at [240, 175] on div "[PERSON_NAME] AM created 5 minutes ago Failed" at bounding box center [290, 168] width 403 height 16
click at [481, 161] on div "Failed" at bounding box center [481, 163] width 21 height 7
click at [105, 167] on div "gemma Marshal AM created 5 minutes ago" at bounding box center [146, 168] width 114 height 16
click at [100, 164] on link "gemma" at bounding box center [99, 163] width 21 height 7
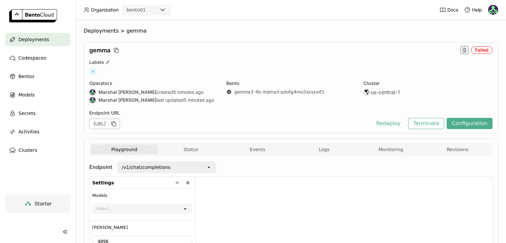
scroll to position [99, 0]
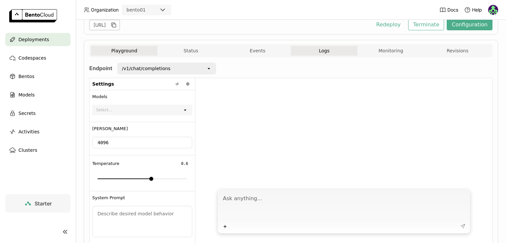
click at [320, 53] on button "Logs" at bounding box center [324, 51] width 67 height 10
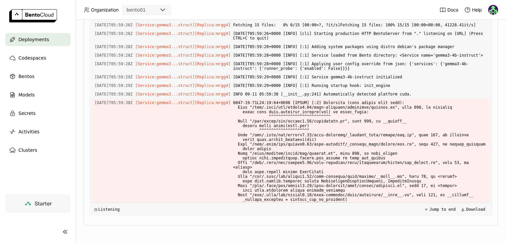
scroll to position [296, 0]
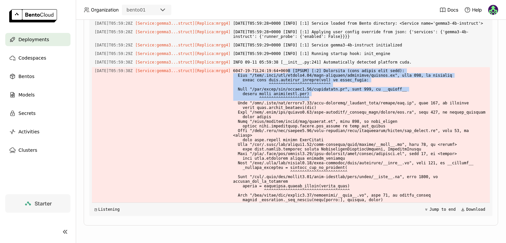
drag, startPoint x: 280, startPoint y: 127, endPoint x: 310, endPoint y: 155, distance: 41.7
click at [310, 155] on span at bounding box center [360, 144] width 254 height 155
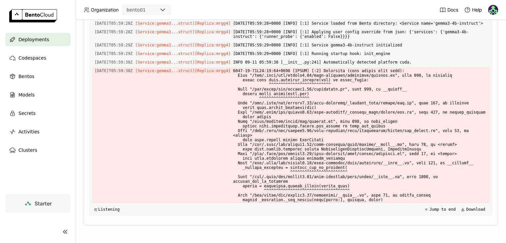
click at [365, 161] on span at bounding box center [360, 144] width 254 height 155
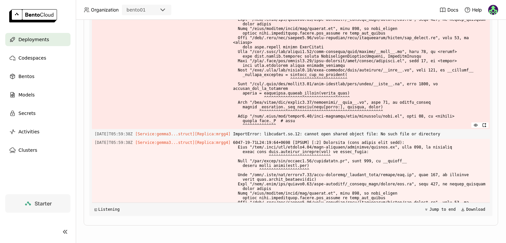
scroll to position [428, 0]
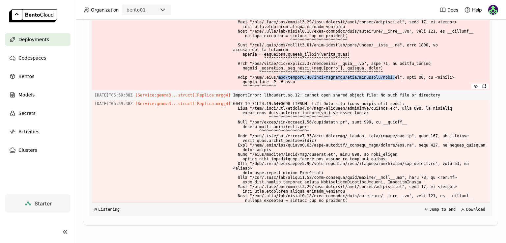
drag, startPoint x: 272, startPoint y: 130, endPoint x: 377, endPoint y: 130, distance: 105.7
click at [377, 90] on span at bounding box center [360, 12] width 254 height 155
drag, startPoint x: 404, startPoint y: 128, endPoint x: 424, endPoint y: 128, distance: 20.4
click at [429, 90] on span at bounding box center [360, 12] width 254 height 155
drag, startPoint x: 259, startPoint y: 133, endPoint x: 293, endPoint y: 133, distance: 34.3
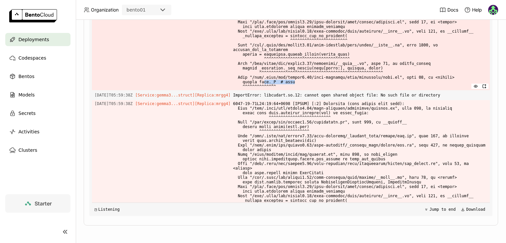
click at [293, 90] on span at bounding box center [360, 12] width 254 height 155
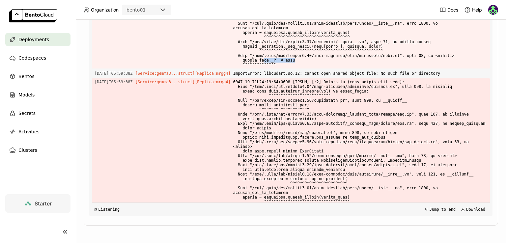
scroll to position [461, 0]
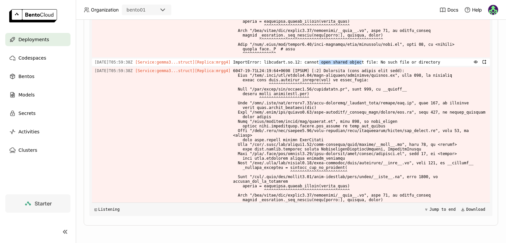
drag, startPoint x: 308, startPoint y: 115, endPoint x: 365, endPoint y: 115, distance: 57.0
click at [346, 66] on span "ImportError: libcudart.so.12: cannot open shared object file: No such file or d…" at bounding box center [360, 62] width 254 height 7
drag, startPoint x: 376, startPoint y: 115, endPoint x: 413, endPoint y: 118, distance: 36.3
click at [414, 66] on span "ImportError: libcudart.so.12: cannot open shared object file: No such file or d…" at bounding box center [360, 62] width 254 height 7
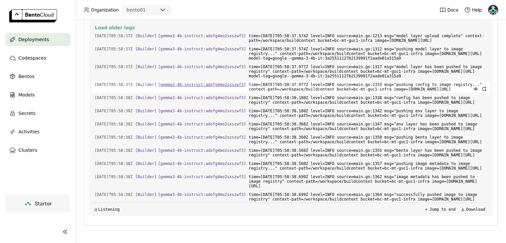
scroll to position [0, 0]
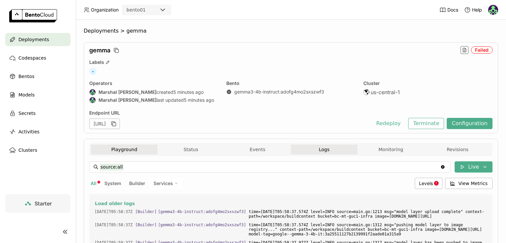
click at [119, 150] on button "Playground" at bounding box center [124, 150] width 67 height 10
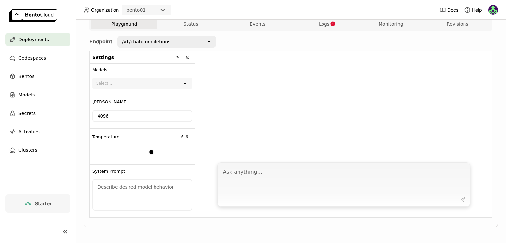
click at [259, 168] on textarea at bounding box center [344, 180] width 243 height 30
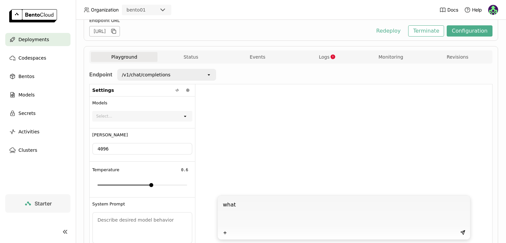
click at [125, 113] on div "Select..." at bounding box center [138, 116] width 90 height 9
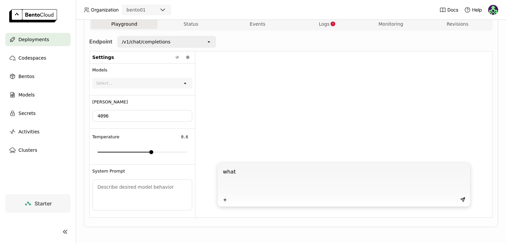
click at [129, 187] on textarea at bounding box center [142, 195] width 99 height 30
drag, startPoint x: 112, startPoint y: 189, endPoint x: 120, endPoint y: 195, distance: 10.3
click at [120, 195] on textarea at bounding box center [142, 195] width 99 height 30
click at [103, 182] on textarea at bounding box center [142, 195] width 99 height 30
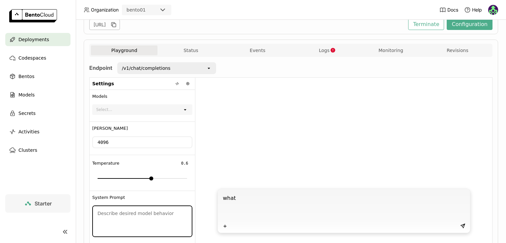
scroll to position [125, 0]
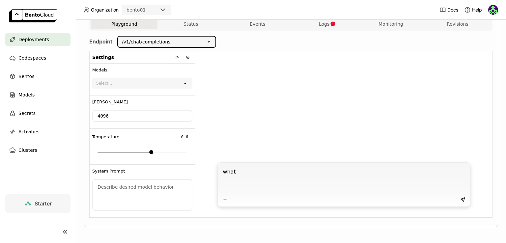
click at [171, 43] on input "Selected /v1/chat/completions." at bounding box center [171, 42] width 1 height 7
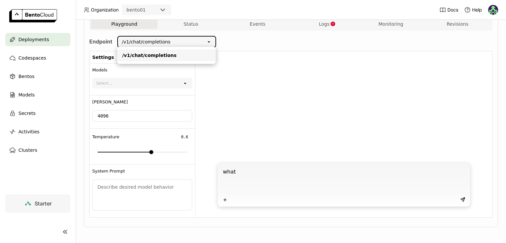
click at [290, 79] on div at bounding box center [343, 104] width 297 height 107
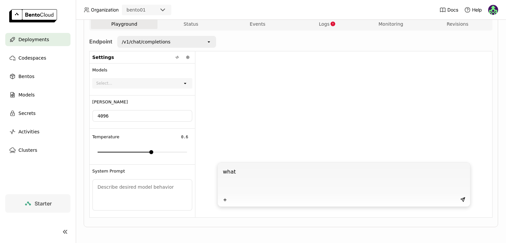
click at [255, 171] on textarea "what" at bounding box center [344, 180] width 243 height 30
type textarea "what went w"
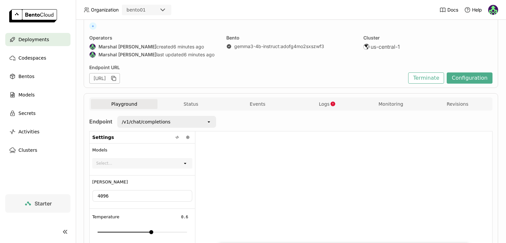
scroll to position [0, 0]
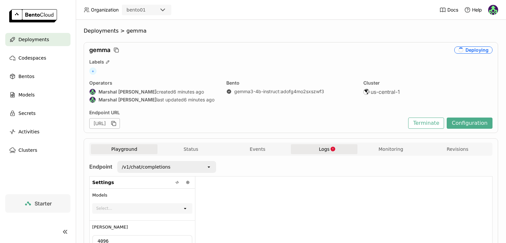
click at [320, 148] on span "Logs" at bounding box center [324, 149] width 11 height 6
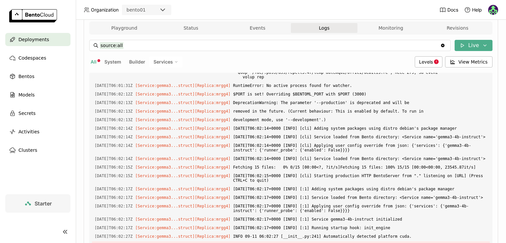
scroll to position [132, 0]
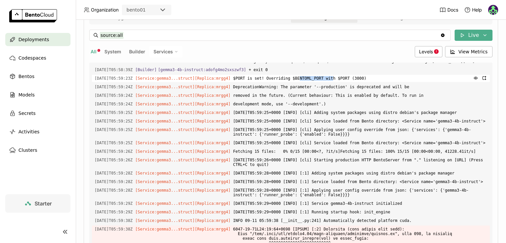
drag, startPoint x: 292, startPoint y: 132, endPoint x: 321, endPoint y: 133, distance: 29.0
click at [321, 82] on span "$PORT is set! Overriding $BENTOML_PORT with $PORT (3000)" at bounding box center [360, 78] width 254 height 7
drag, startPoint x: 336, startPoint y: 134, endPoint x: 357, endPoint y: 134, distance: 20.7
click at [357, 82] on span "$PORT is set! Overriding $BENTOML_PORT with $PORT (3000)" at bounding box center [360, 78] width 254 height 7
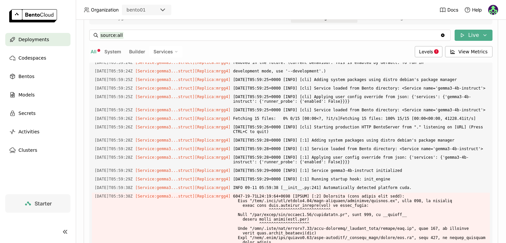
drag, startPoint x: 300, startPoint y: 109, endPoint x: 336, endPoint y: 111, distance: 36.3
click at [335, 58] on span "DeprecationWarning: The parameter '--production' is deprecated and will be" at bounding box center [360, 53] width 254 height 7
click at [393, 58] on span "DeprecationWarning: The parameter '--production' is deprecated and will be" at bounding box center [360, 53] width 254 height 7
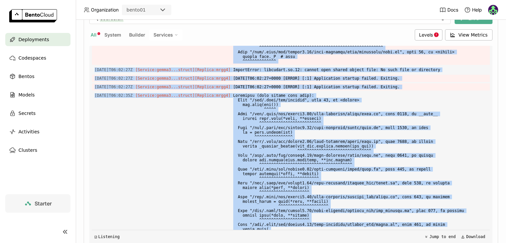
scroll to position [3574, 0]
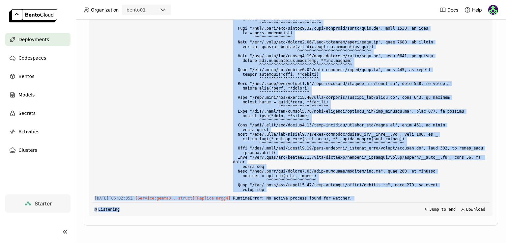
drag, startPoint x: 95, startPoint y: 99, endPoint x: 343, endPoint y: 203, distance: 268.9
click at [343, 203] on div "Load older logs 2025-09-11T05:58:37Z [Builder] [ gemma3-4b-instruct:adofg4mo2sx…" at bounding box center [291, 117] width 398 height 198
copy div "2025-09-11T05:59:23Z [Service:gemma3...struct] [Replica: mrgg4 ] $PORT is set! …"
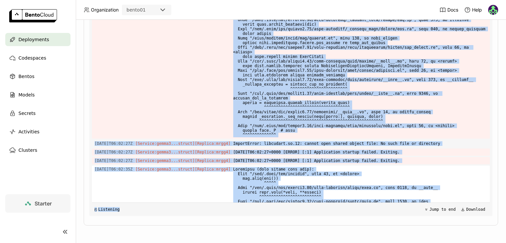
scroll to position [3475, 0]
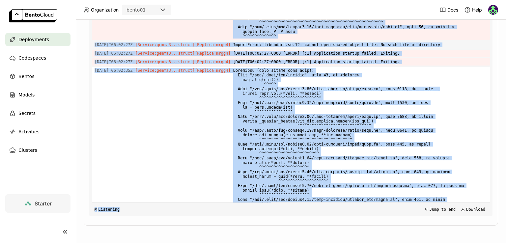
click at [300, 111] on span at bounding box center [360, 167] width 254 height 201
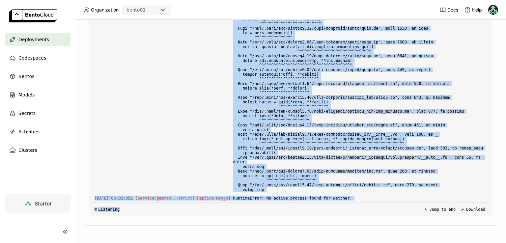
scroll to position [3574, 0]
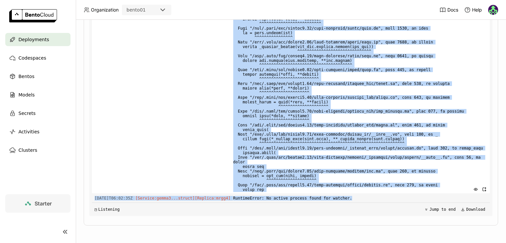
drag, startPoint x: 147, startPoint y: 127, endPoint x: 360, endPoint y: 193, distance: 223.6
click at [377, 194] on div "Load older logs 2025-09-11T05:58:37Z [Builder] [ gemma3-4b-instruct:adofg4mo2sx…" at bounding box center [291, 117] width 398 height 198
copy div "2025-09-11T06:02:27Z [Service:gemma3...struct] [Replica: mrgg4 ] ImportError: l…"
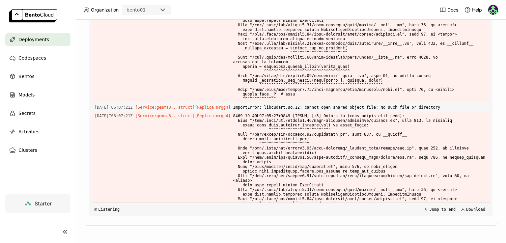
scroll to position [4649, 0]
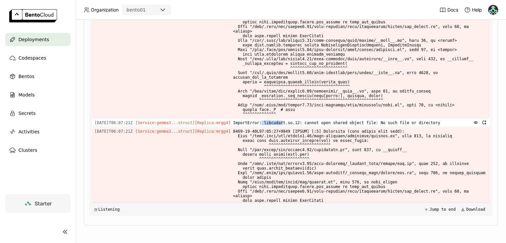
drag, startPoint x: 257, startPoint y: 138, endPoint x: 275, endPoint y: 138, distance: 18.4
click at [275, 126] on span "ImportError: libcudart.so.12: cannot open shared object file: No such file or d…" at bounding box center [360, 122] width 254 height 7
click at [259, 126] on span "ImportError: libcudart.so.12: cannot open shared object file: No such file or d…" at bounding box center [360, 122] width 254 height 7
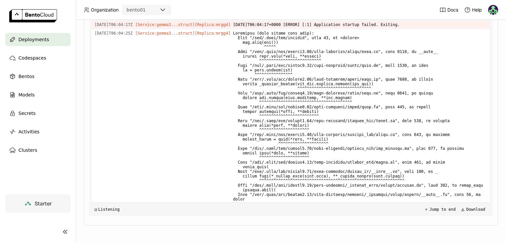
scroll to position [4023, 0]
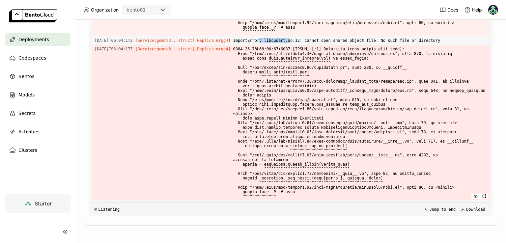
drag, startPoint x: 253, startPoint y: 61, endPoint x: 293, endPoint y: 92, distance: 50.5
click at [284, 44] on span "ImportError: libcudart.so.12: cannot open shared object file: No such file or d…" at bounding box center [360, 40] width 254 height 7
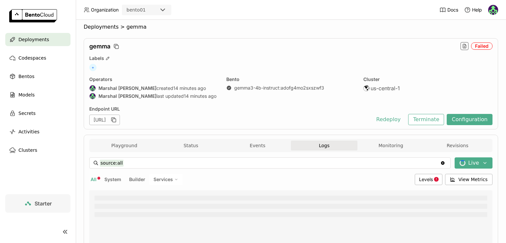
scroll to position [0, 0]
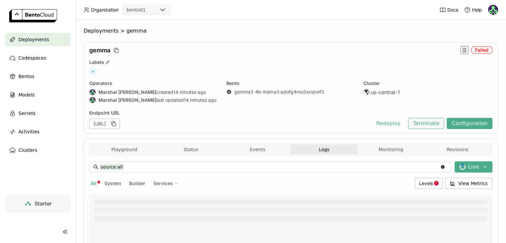
click at [411, 122] on button "Terminate" at bounding box center [426, 123] width 36 height 11
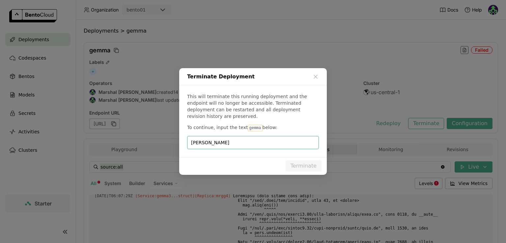
scroll to position [2865, 0]
type input "gemma"
click at [306, 162] on button "Terminate" at bounding box center [304, 165] width 36 height 11
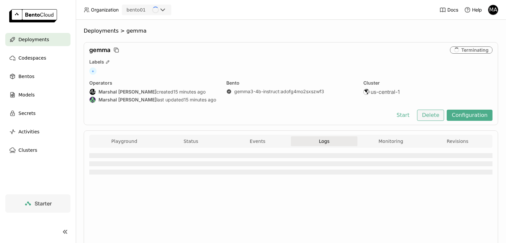
click at [435, 116] on button "Delete" at bounding box center [430, 115] width 27 height 11
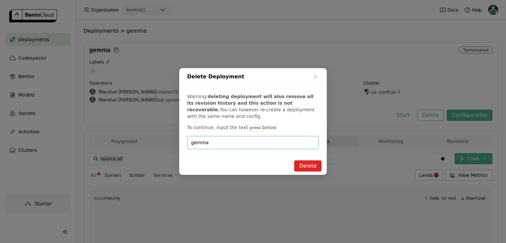
type input "gemma"
click at [302, 165] on button "Delete" at bounding box center [307, 165] width 27 height 11
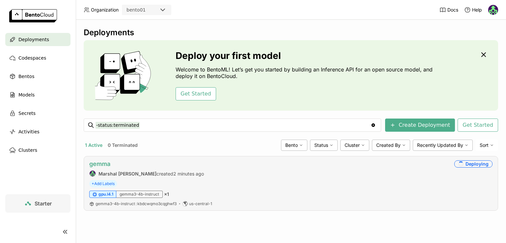
click at [102, 164] on link "gemma" at bounding box center [99, 163] width 21 height 7
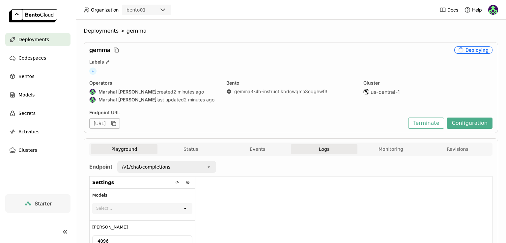
click at [319, 150] on span "Logs" at bounding box center [324, 149] width 11 height 6
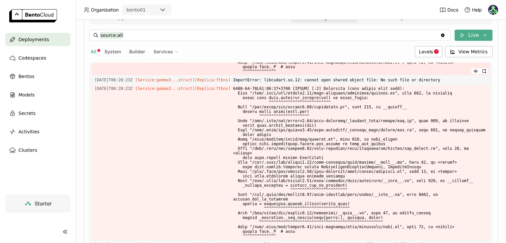
scroll to position [1261, 0]
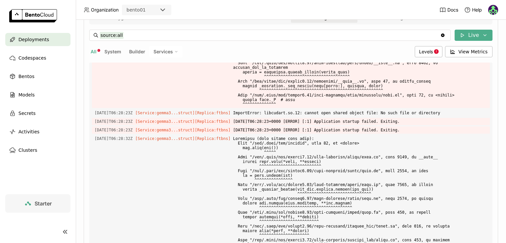
drag, startPoint x: 274, startPoint y: 108, endPoint x: 286, endPoint y: 109, distance: 12.2
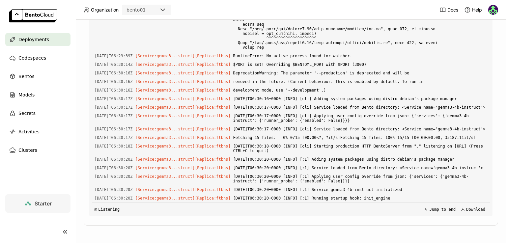
scroll to position [3065, 0]
drag, startPoint x: 286, startPoint y: 199, endPoint x: 385, endPoint y: 198, distance: 99.1
click at [384, 198] on span "[DATE]T06:30:20+0000 [INFO] [:1] Running startup hook: init_engine" at bounding box center [360, 198] width 254 height 7
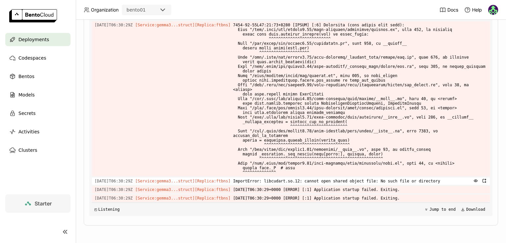
scroll to position [3410, 0]
click at [331, 187] on span "[DATE]T06:30:29+0000 [ERROR] [:1] Application startup failed. Exiting." at bounding box center [360, 189] width 254 height 7
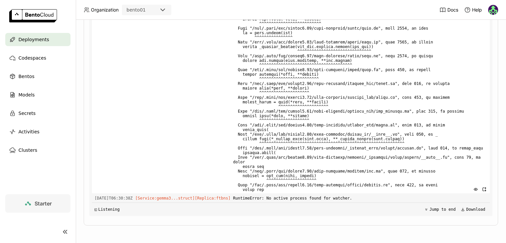
scroll to position [3489, 0]
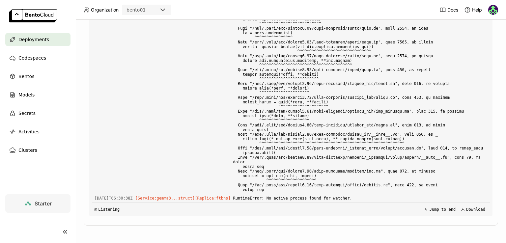
drag, startPoint x: 230, startPoint y: 86, endPoint x: 395, endPoint y: 122, distance: 168.2
click at [395, 122] on div "Load older logs [DATE]T06:27:14Z [Builder] [ gemma3-4b-instruct:kbdcwqmo3cqghwf…" at bounding box center [291, 117] width 398 height 198
copy div "ImportError: libcudart.so.12: cannot open shared object file: No such file or d…"
